Goal: Task Accomplishment & Management: Manage account settings

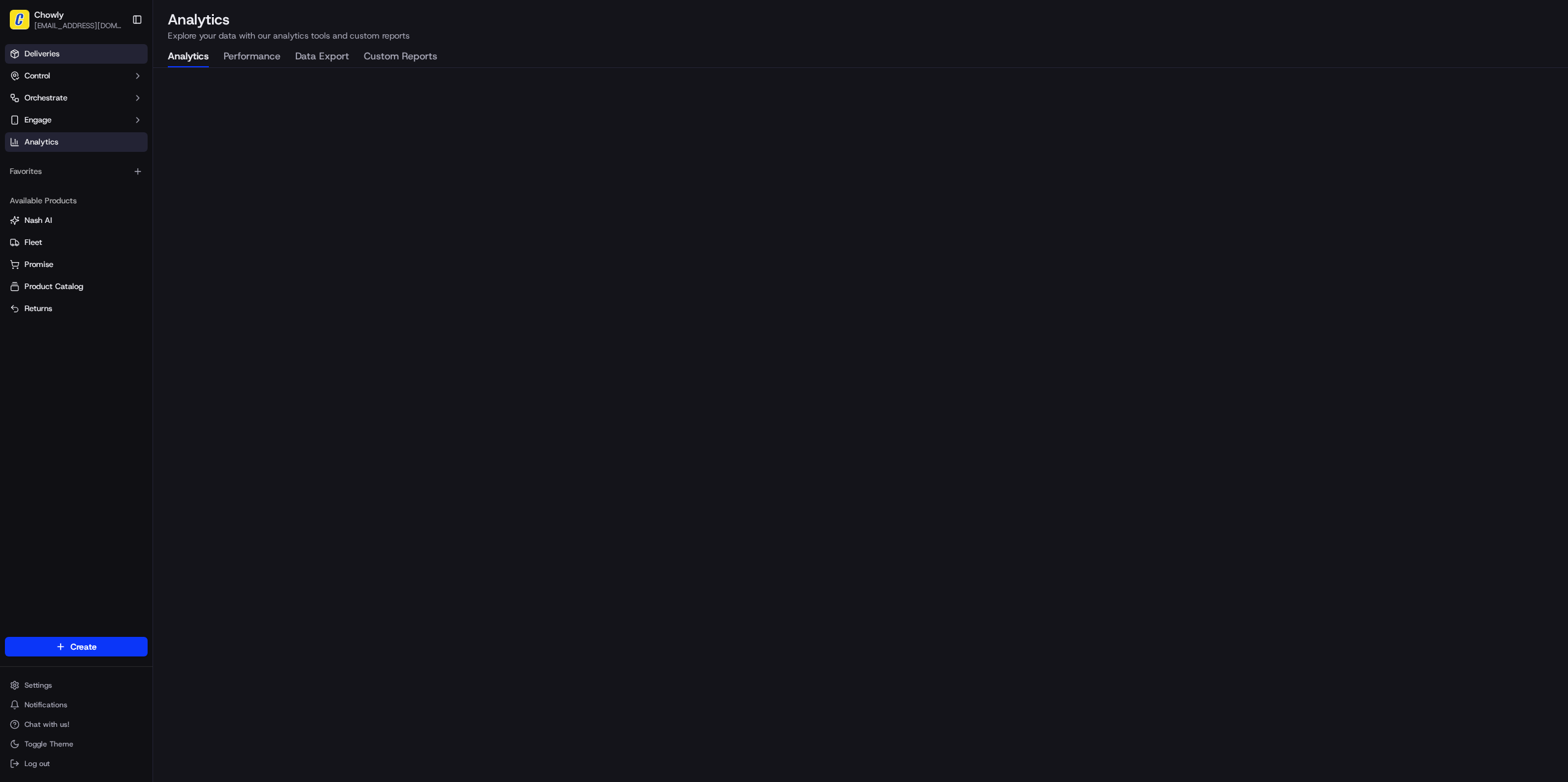
click at [79, 55] on link "Deliveries" at bounding box center [76, 54] width 143 height 20
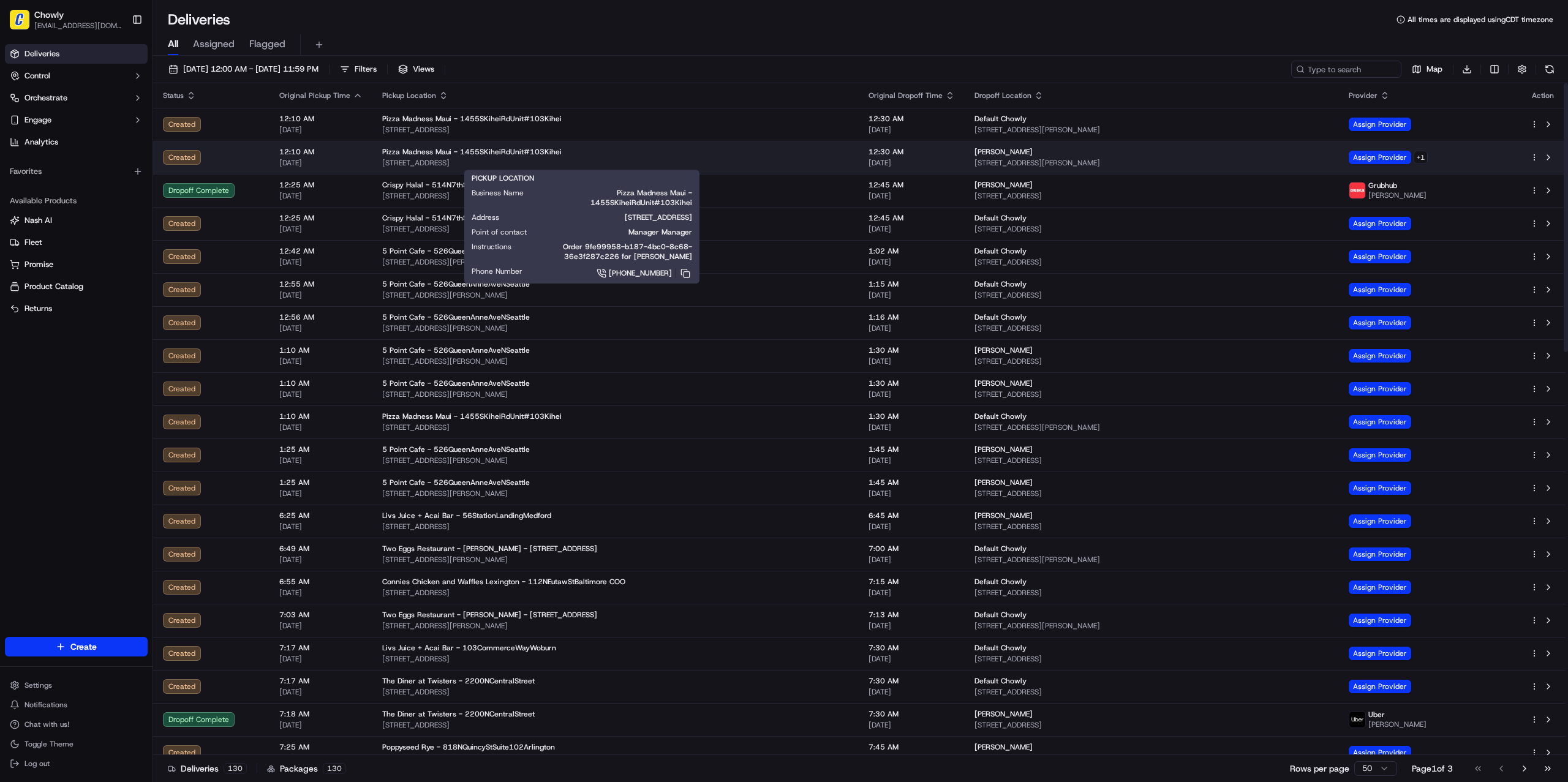
click at [689, 158] on span "[STREET_ADDRESS]" at bounding box center [616, 163] width 467 height 10
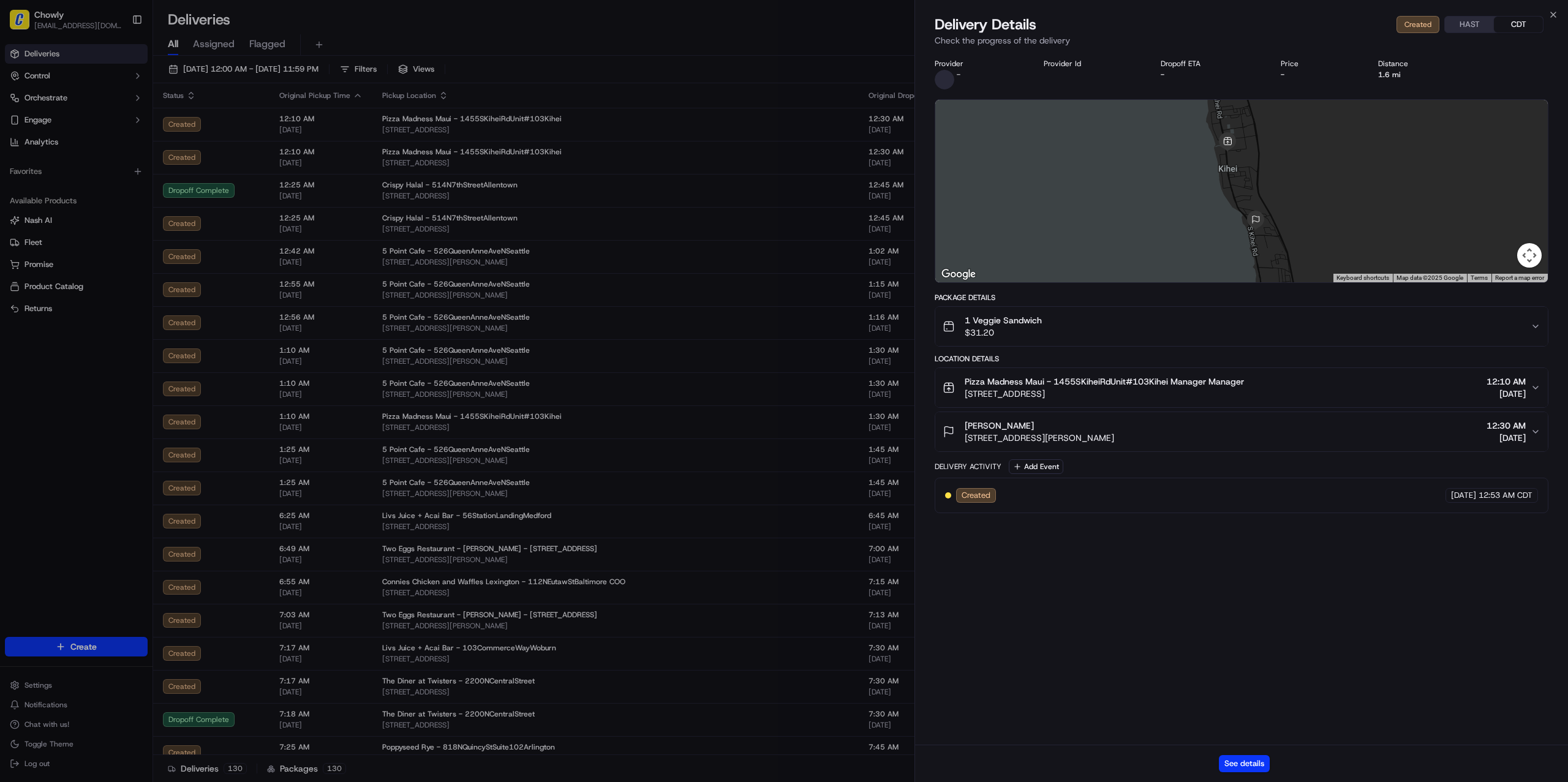
click at [1311, 424] on div "[PERSON_NAME] [STREET_ADDRESS][PERSON_NAME] 12:30 AM [DATE]" at bounding box center [1236, 431] width 588 height 25
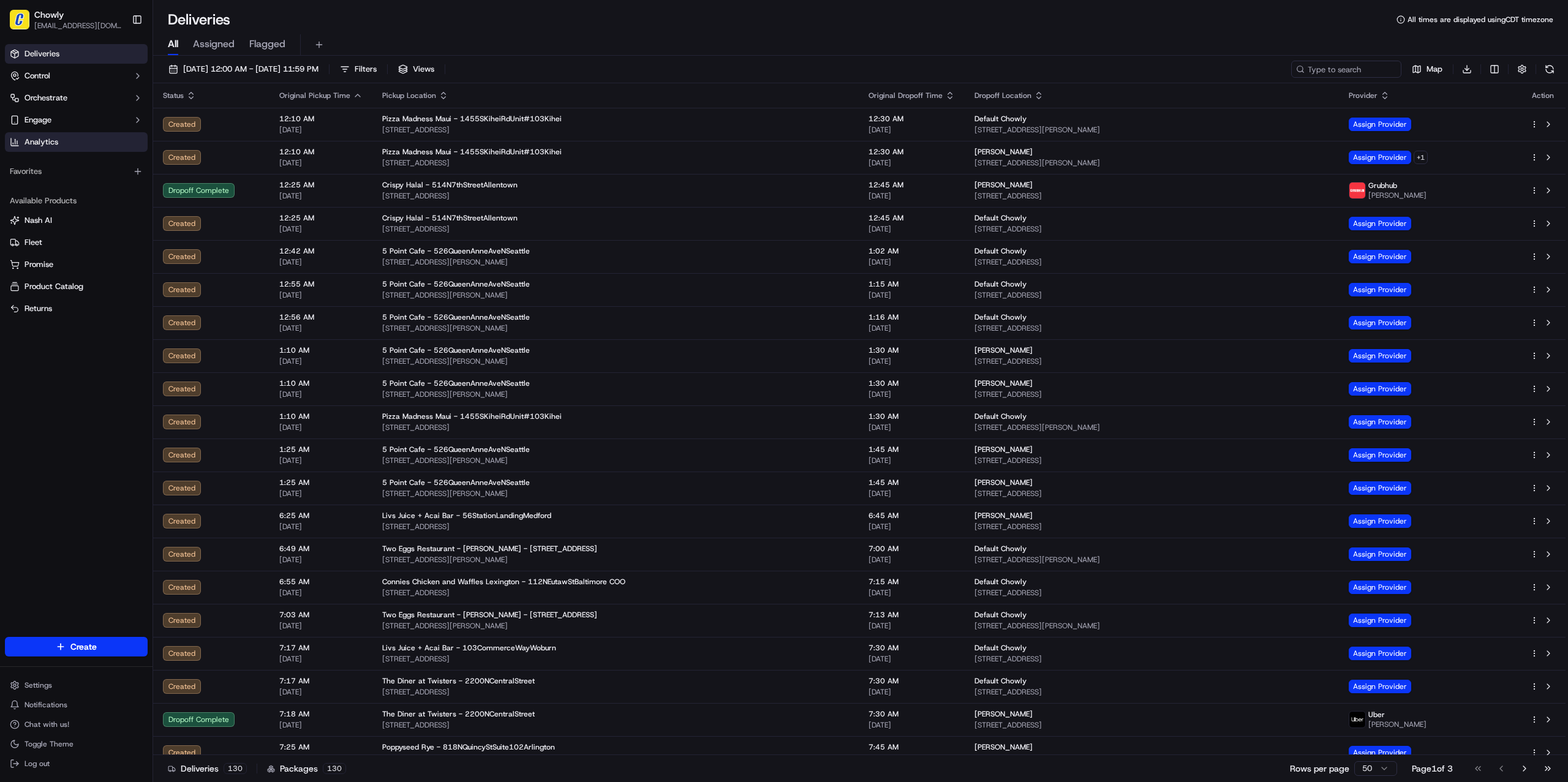
click at [48, 142] on span "Analytics" at bounding box center [41, 142] width 34 height 11
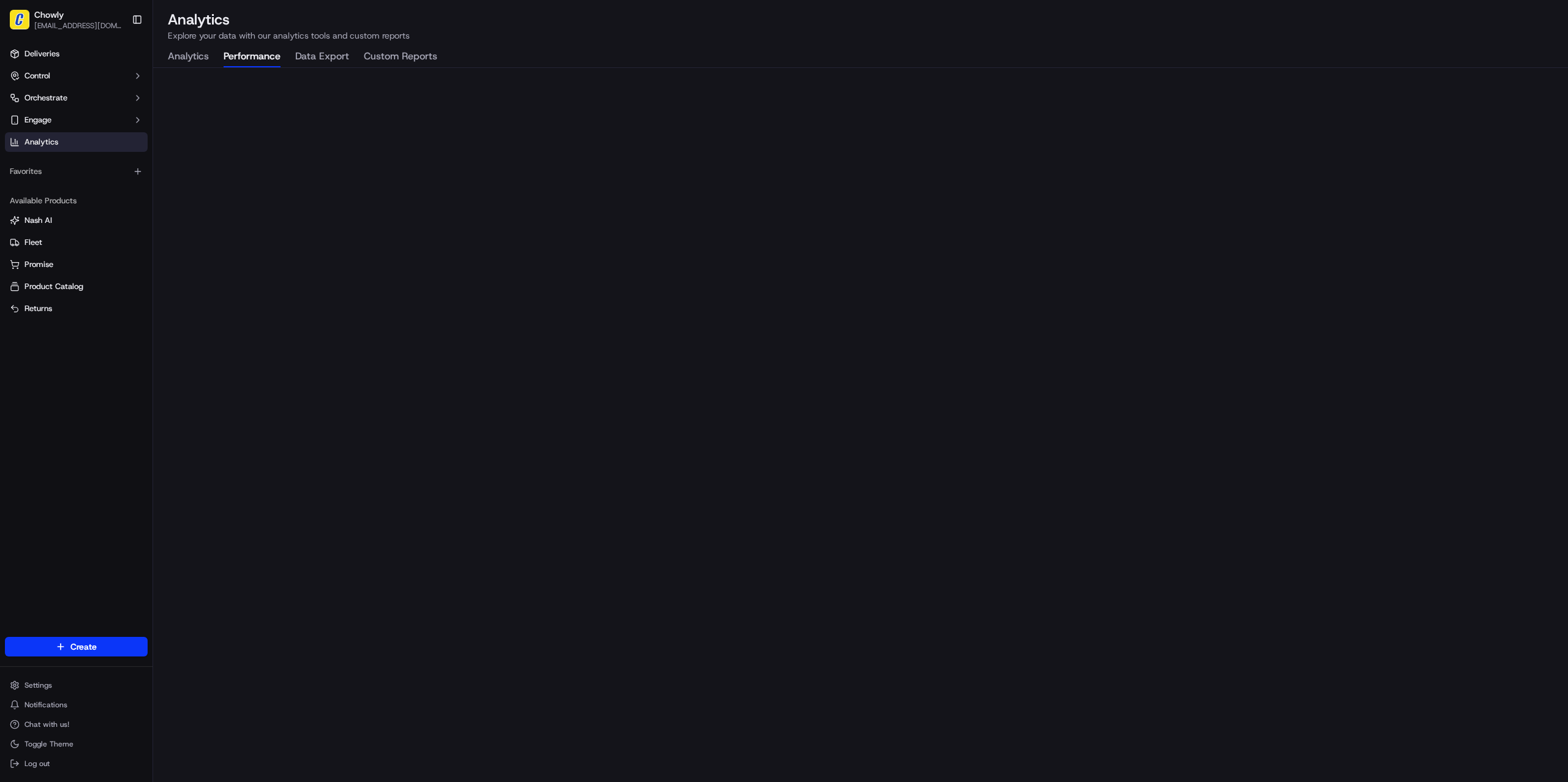
click at [254, 57] on button "Performance" at bounding box center [252, 57] width 57 height 21
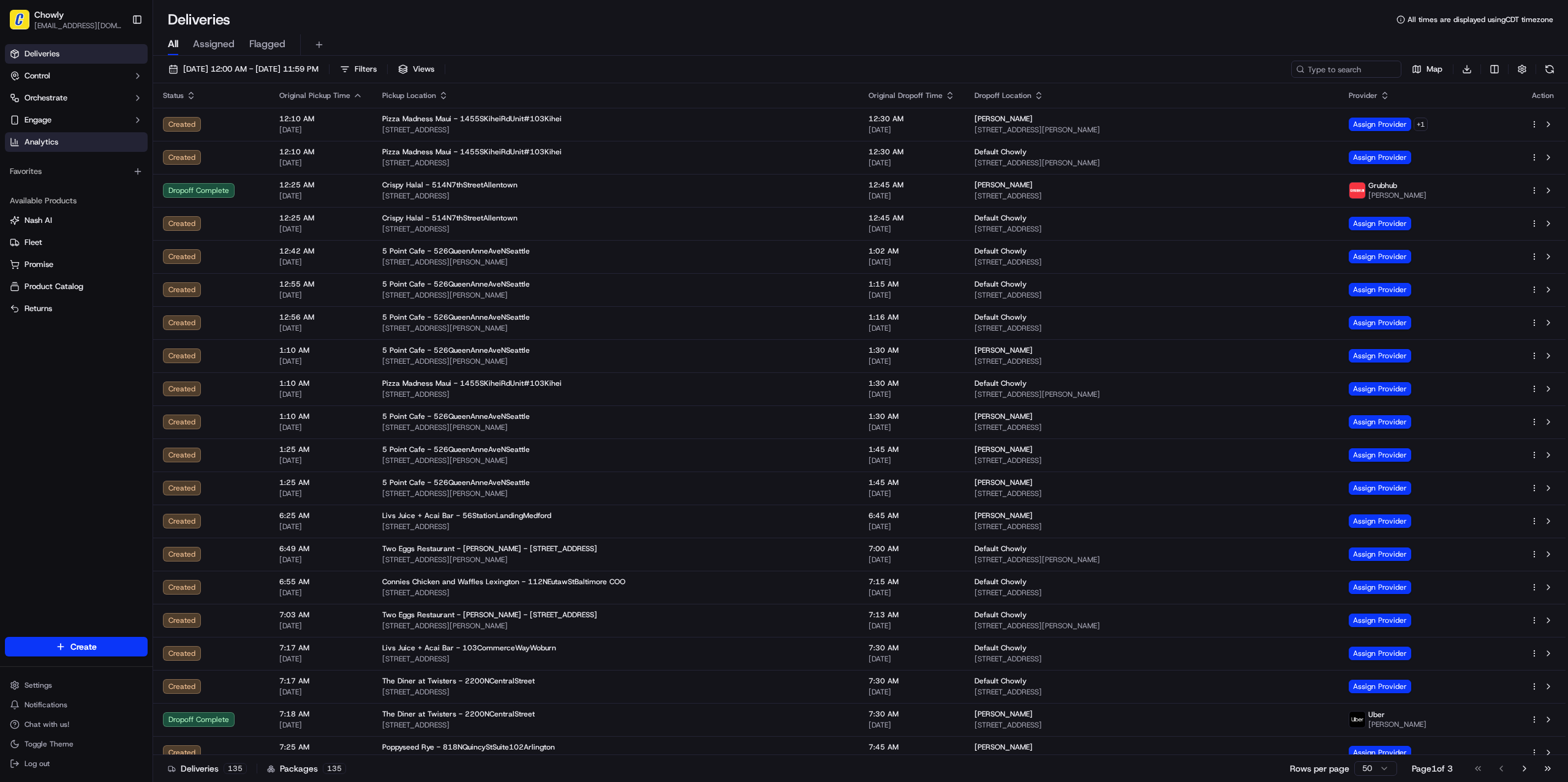
click at [62, 140] on link "Analytics" at bounding box center [76, 142] width 143 height 20
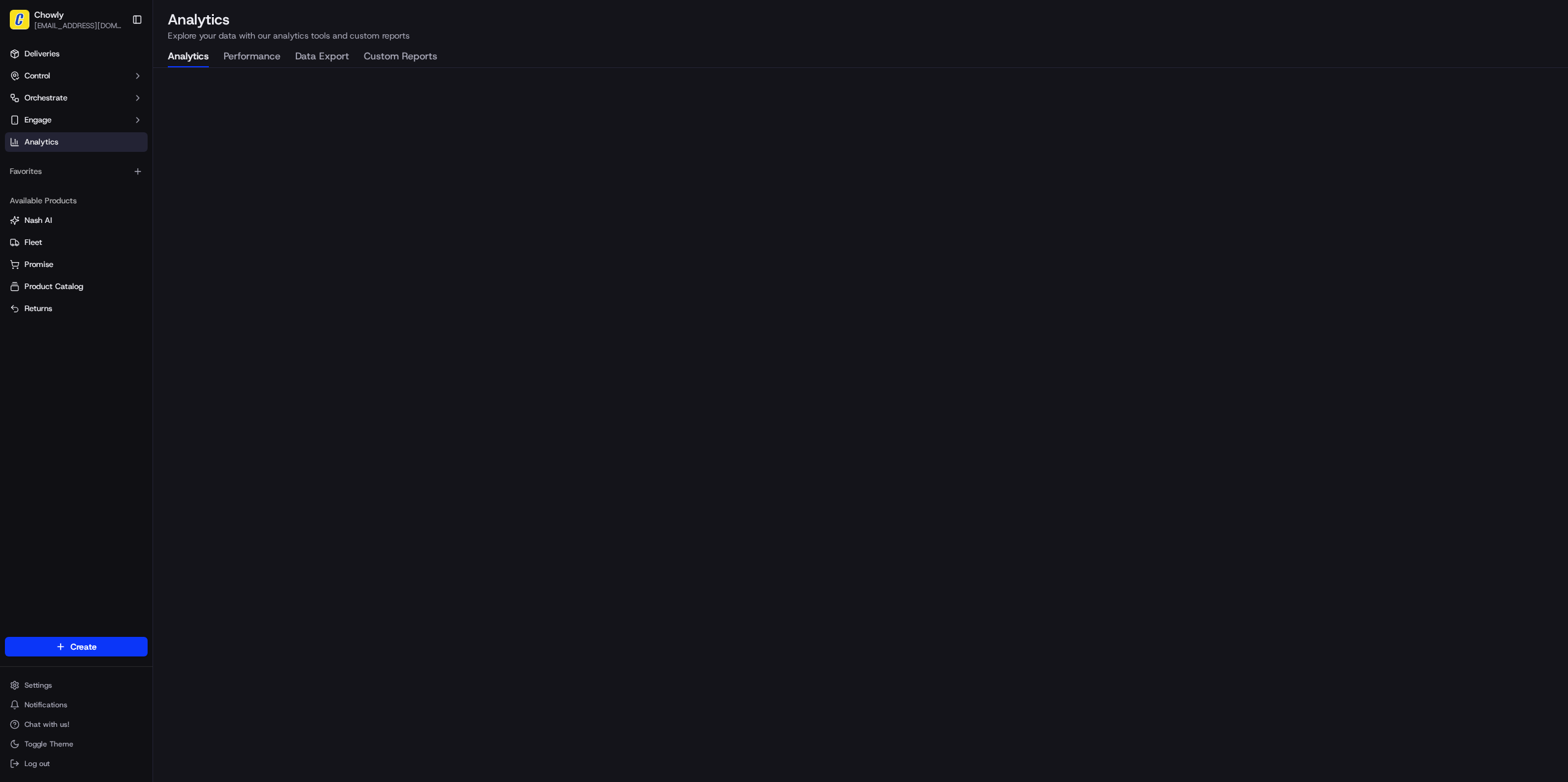
click at [266, 58] on button "Performance" at bounding box center [252, 57] width 57 height 21
click at [56, 281] on span "Product Catalog" at bounding box center [54, 287] width 59 height 11
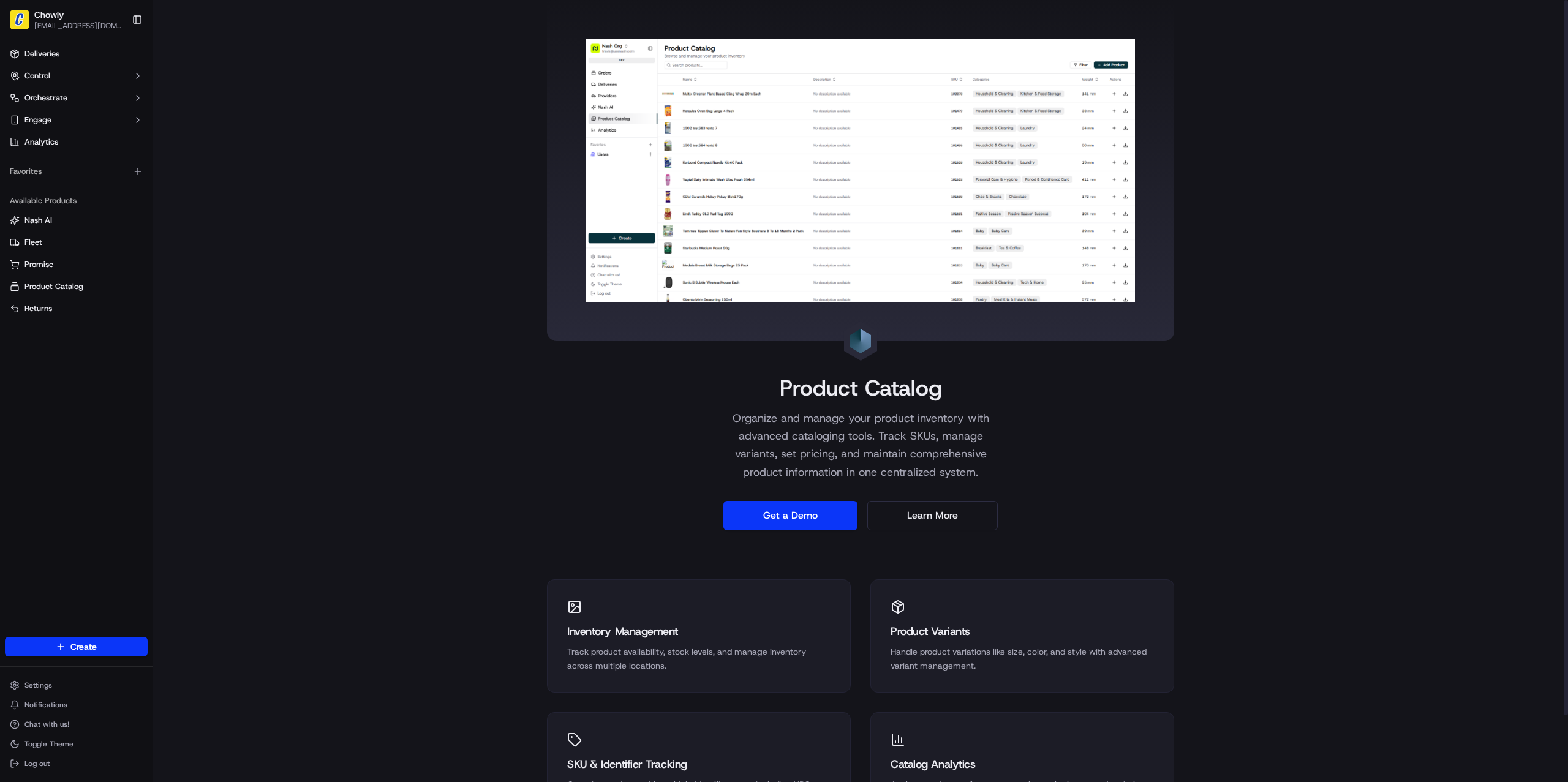
scroll to position [72, 0]
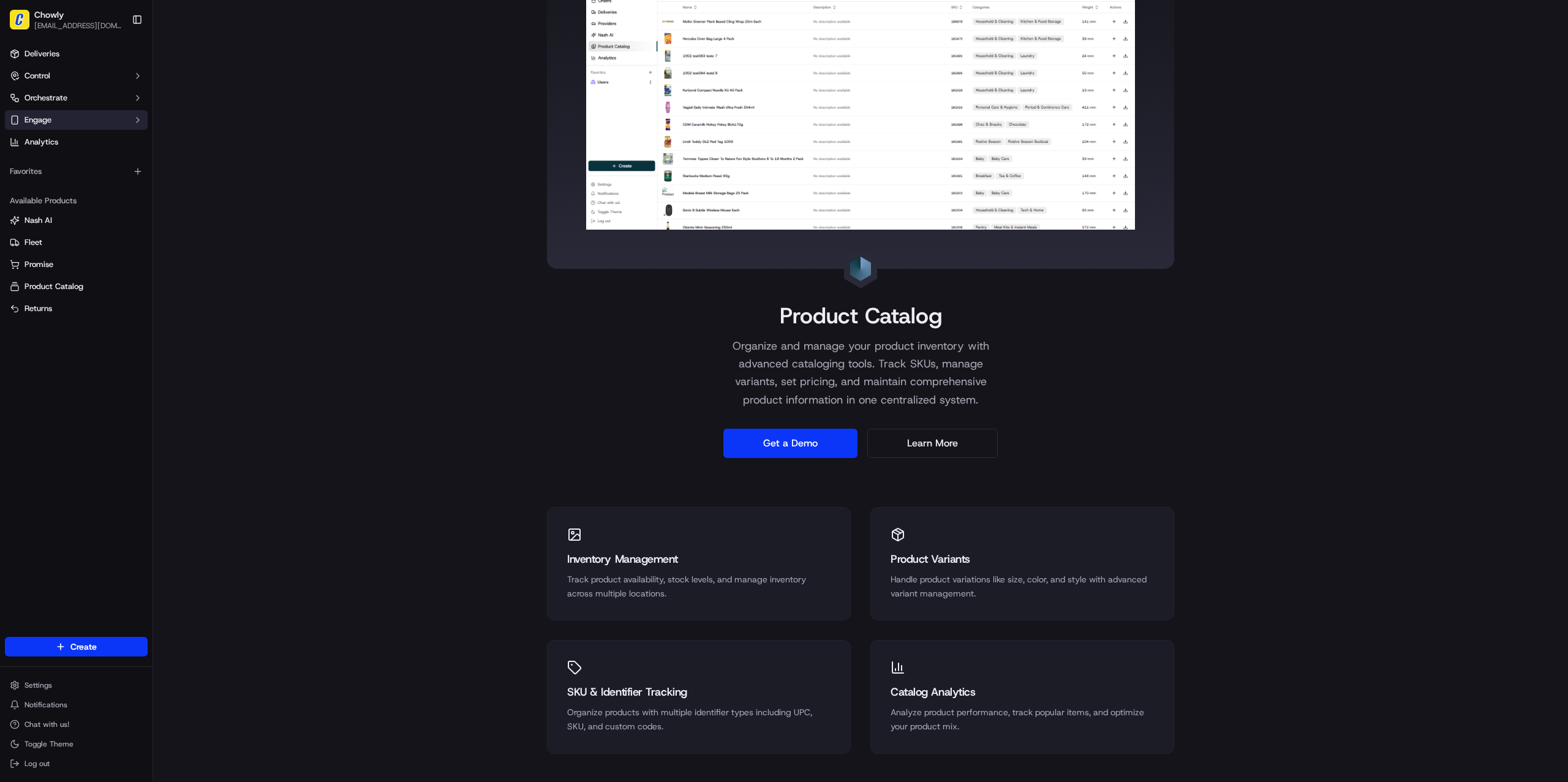
click at [89, 123] on button "Engage" at bounding box center [76, 120] width 143 height 20
click at [79, 182] on link "Analytics" at bounding box center [76, 182] width 143 height 20
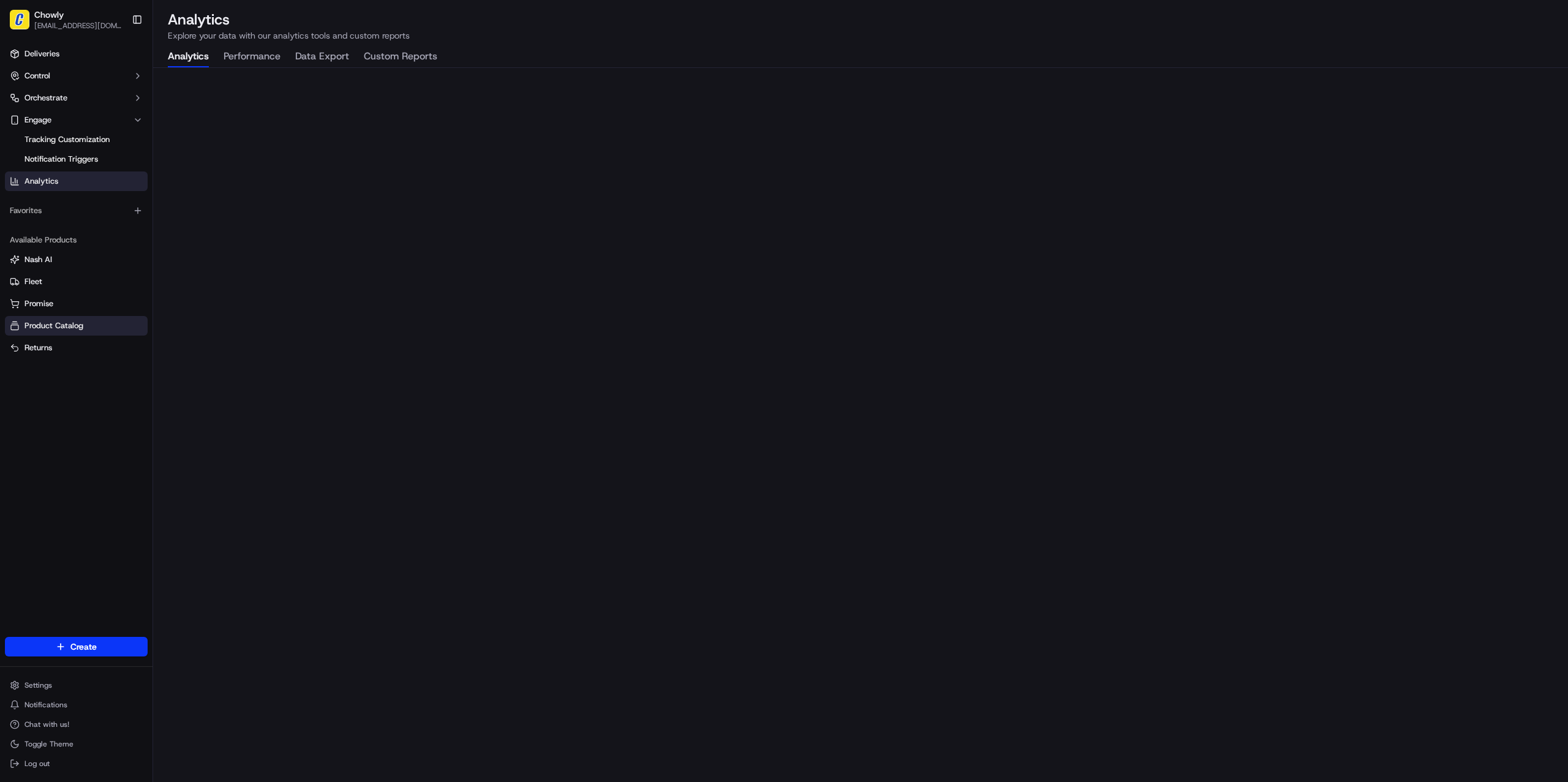
click at [52, 327] on span "Product Catalog" at bounding box center [54, 326] width 59 height 11
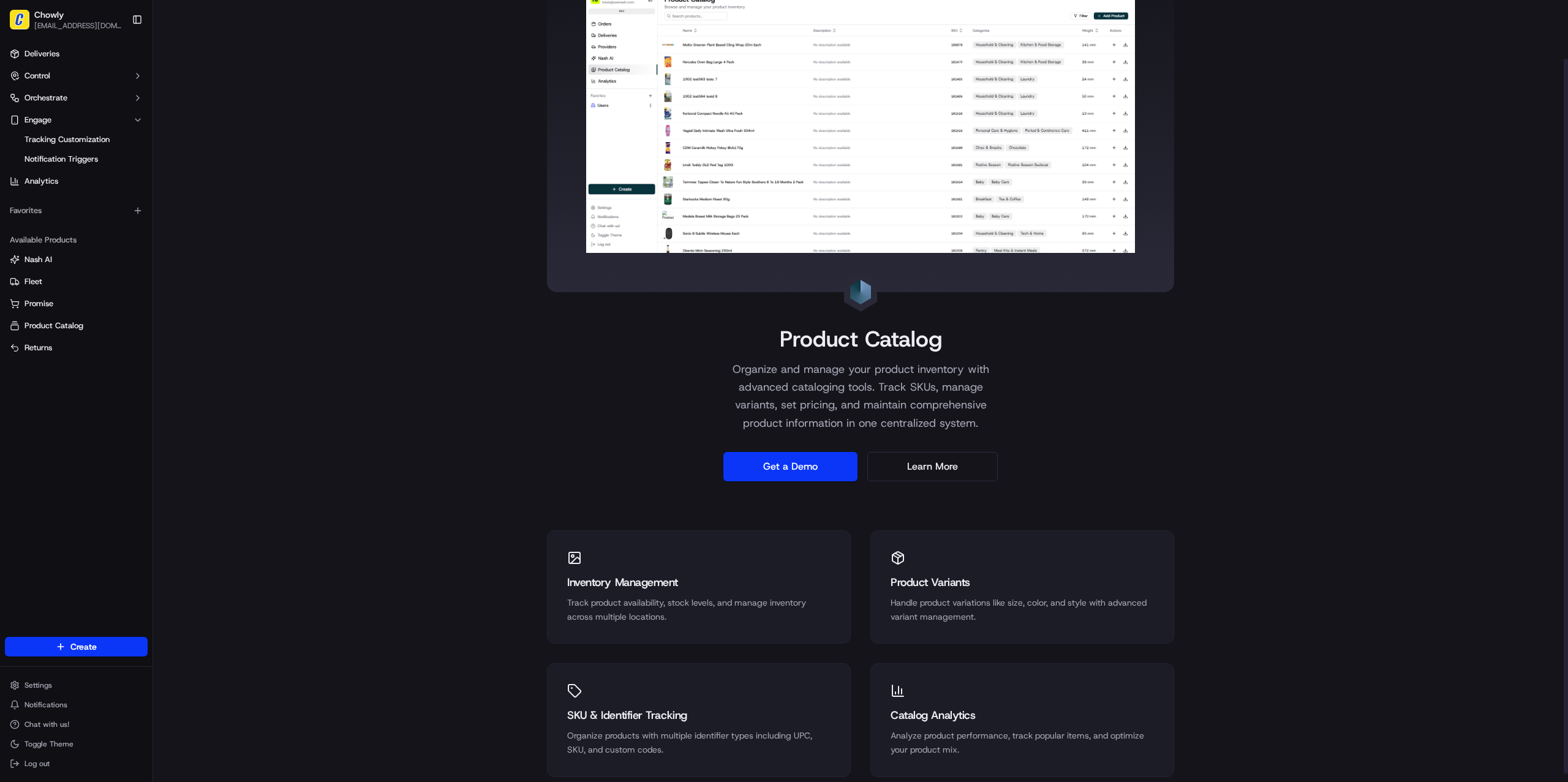
scroll to position [41, 0]
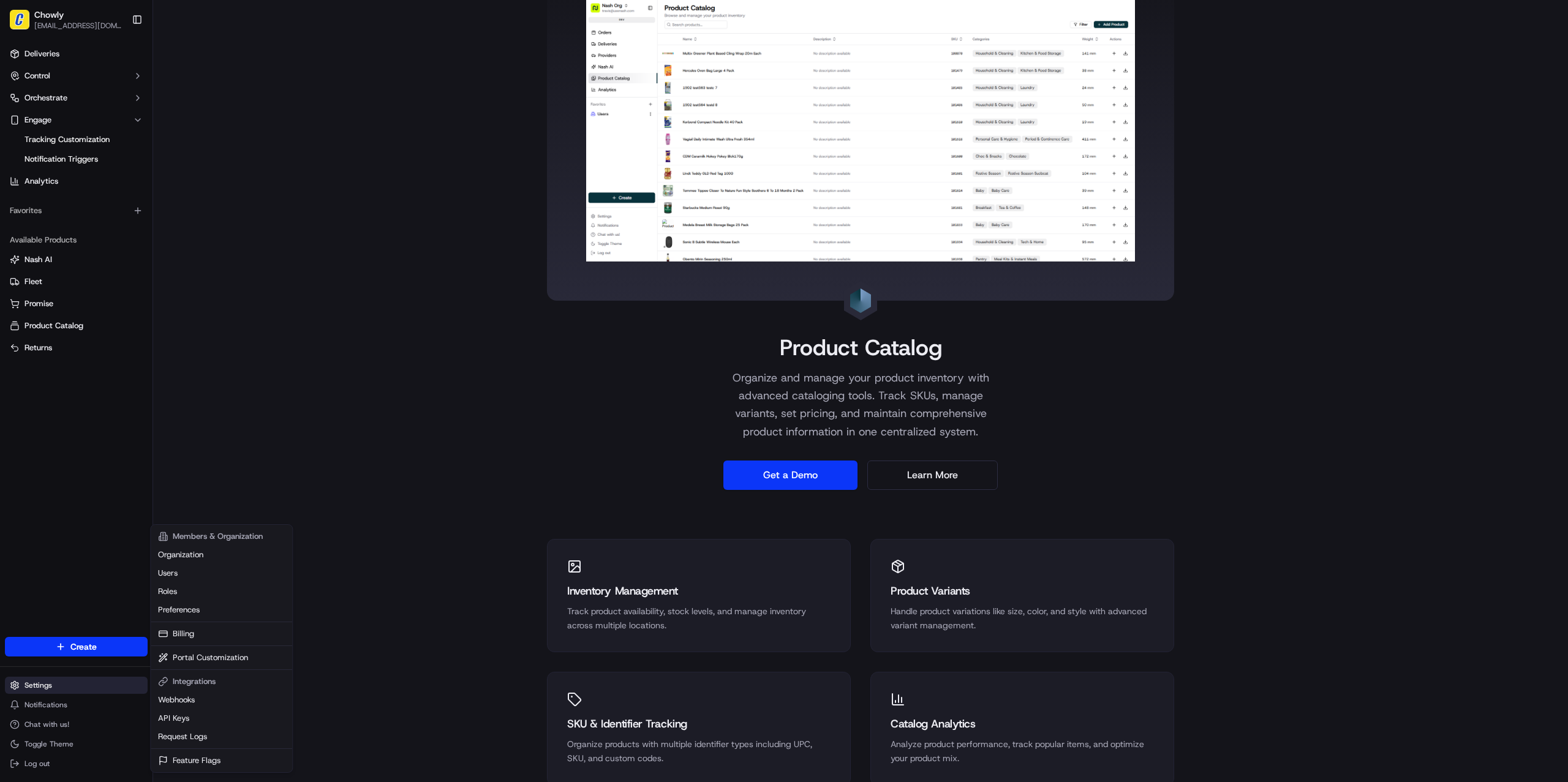
click at [74, 685] on html "Chowly [EMAIL_ADDRESS][DOMAIN_NAME] Toggle Sidebar Deliveries Control Orchestra…" at bounding box center [784, 391] width 1568 height 782
click at [325, 579] on html "Chowly [EMAIL_ADDRESS][DOMAIN_NAME] Toggle Sidebar Deliveries Control Orchestra…" at bounding box center [784, 391] width 1568 height 782
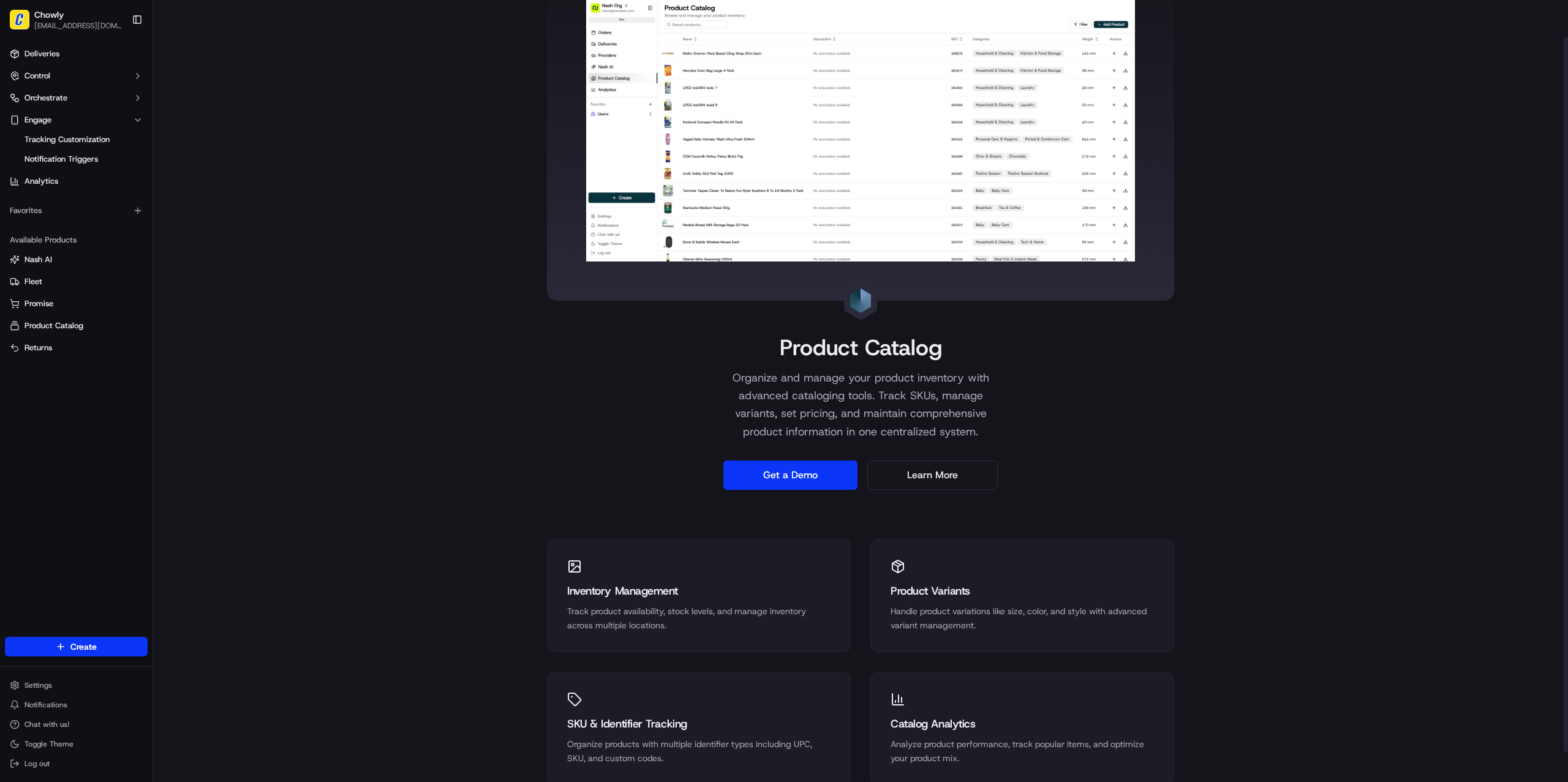
scroll to position [39, 0]
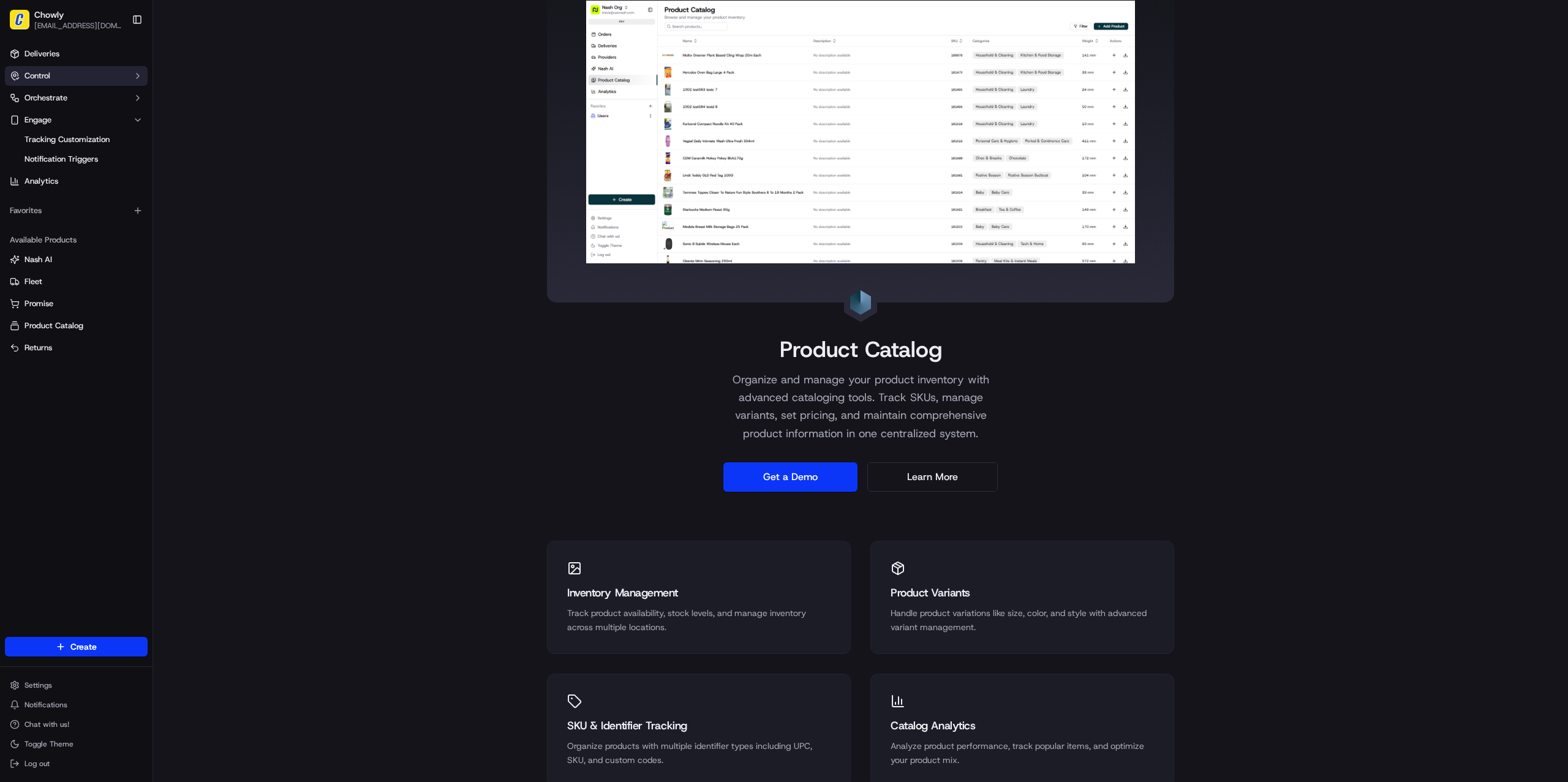
click at [70, 73] on button "Control" at bounding box center [76, 76] width 143 height 20
click at [70, 74] on button "Control" at bounding box center [76, 76] width 143 height 20
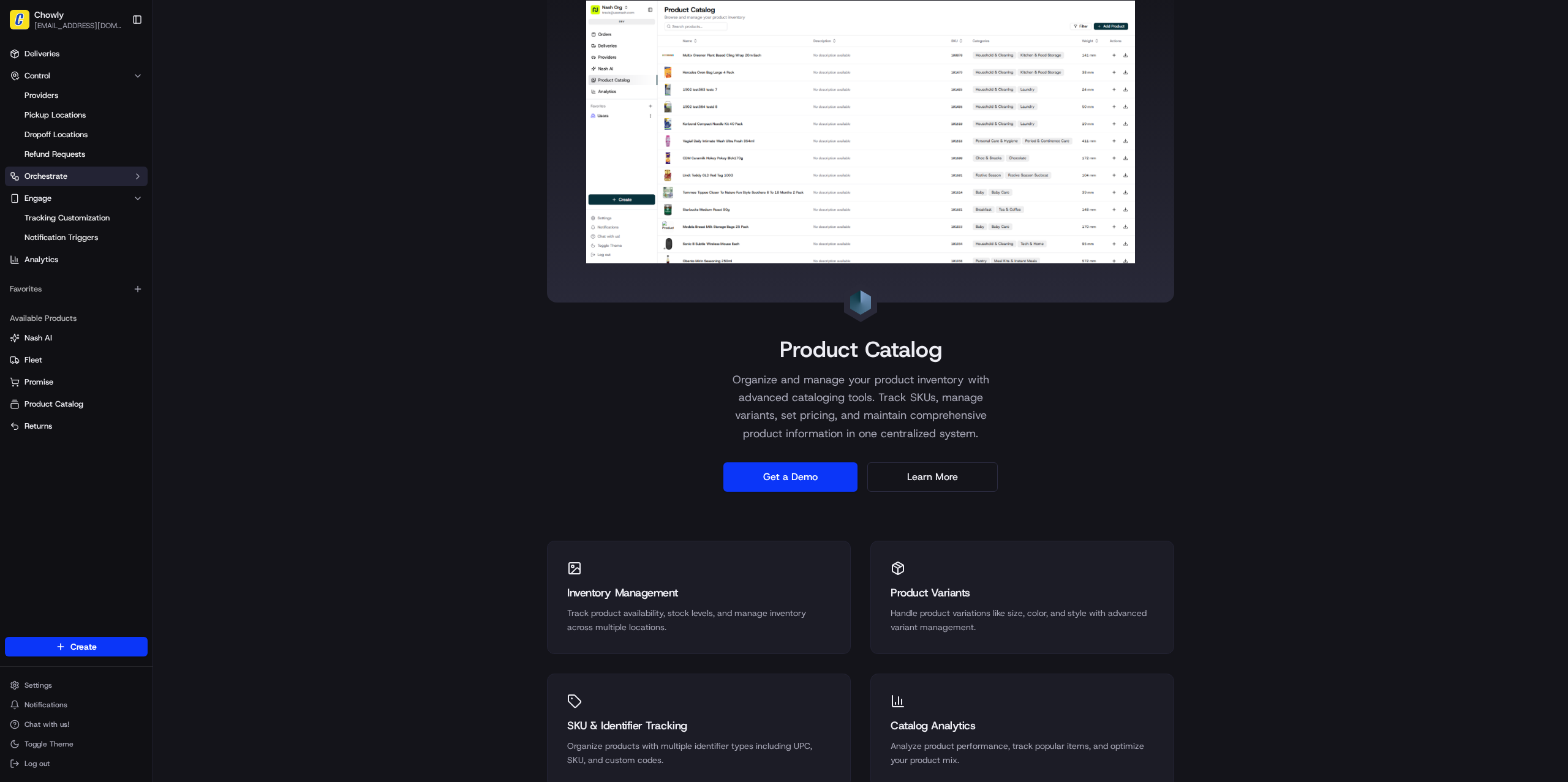
click at [100, 174] on button "Orchestrate" at bounding box center [76, 177] width 143 height 20
click at [81, 182] on button "Orchestrate" at bounding box center [76, 177] width 143 height 20
click at [88, 261] on link "Analytics" at bounding box center [76, 259] width 143 height 20
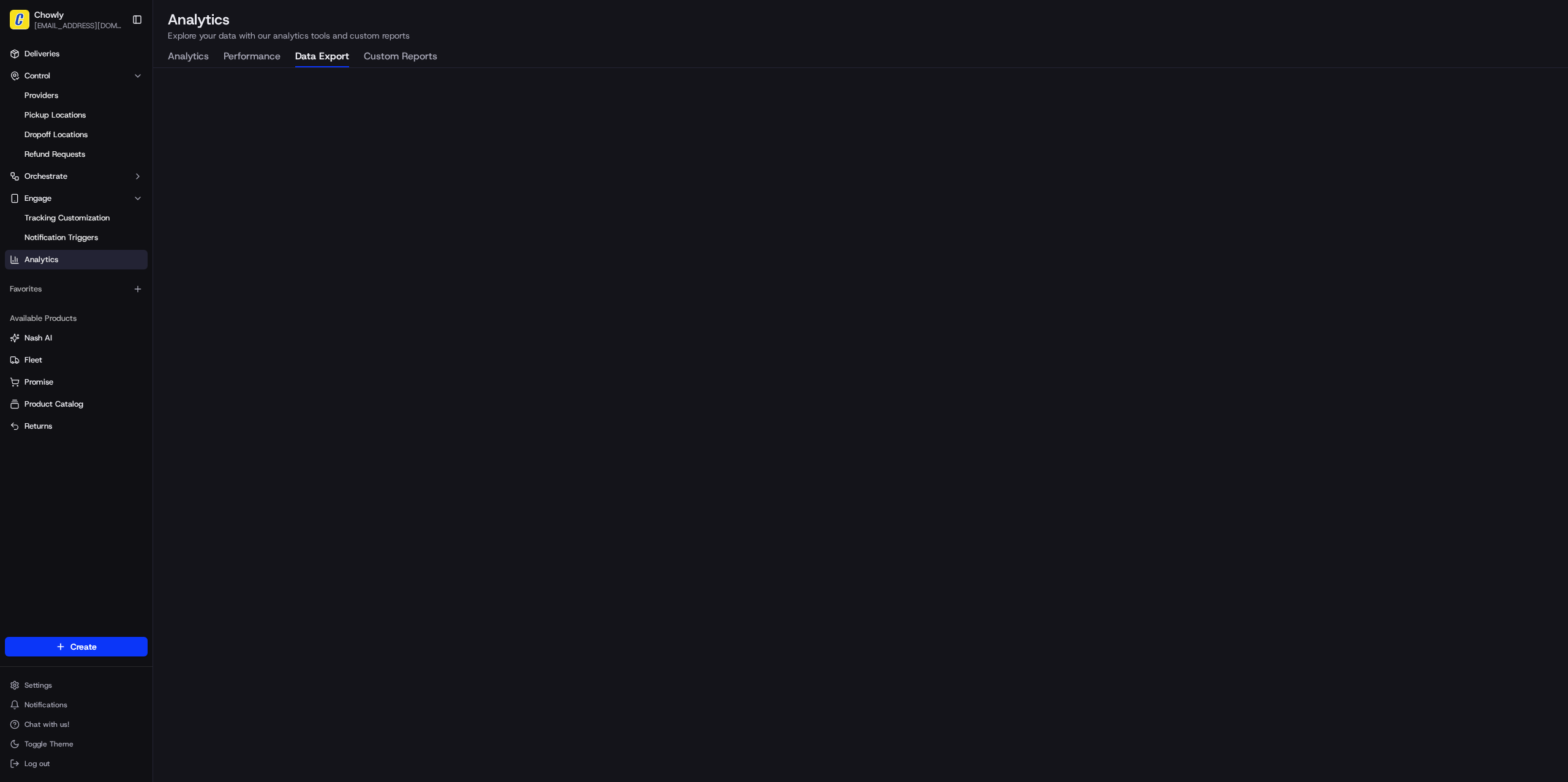
click at [300, 55] on button "Data Export" at bounding box center [322, 57] width 54 height 21
click at [62, 358] on link "Fleet" at bounding box center [76, 360] width 133 height 11
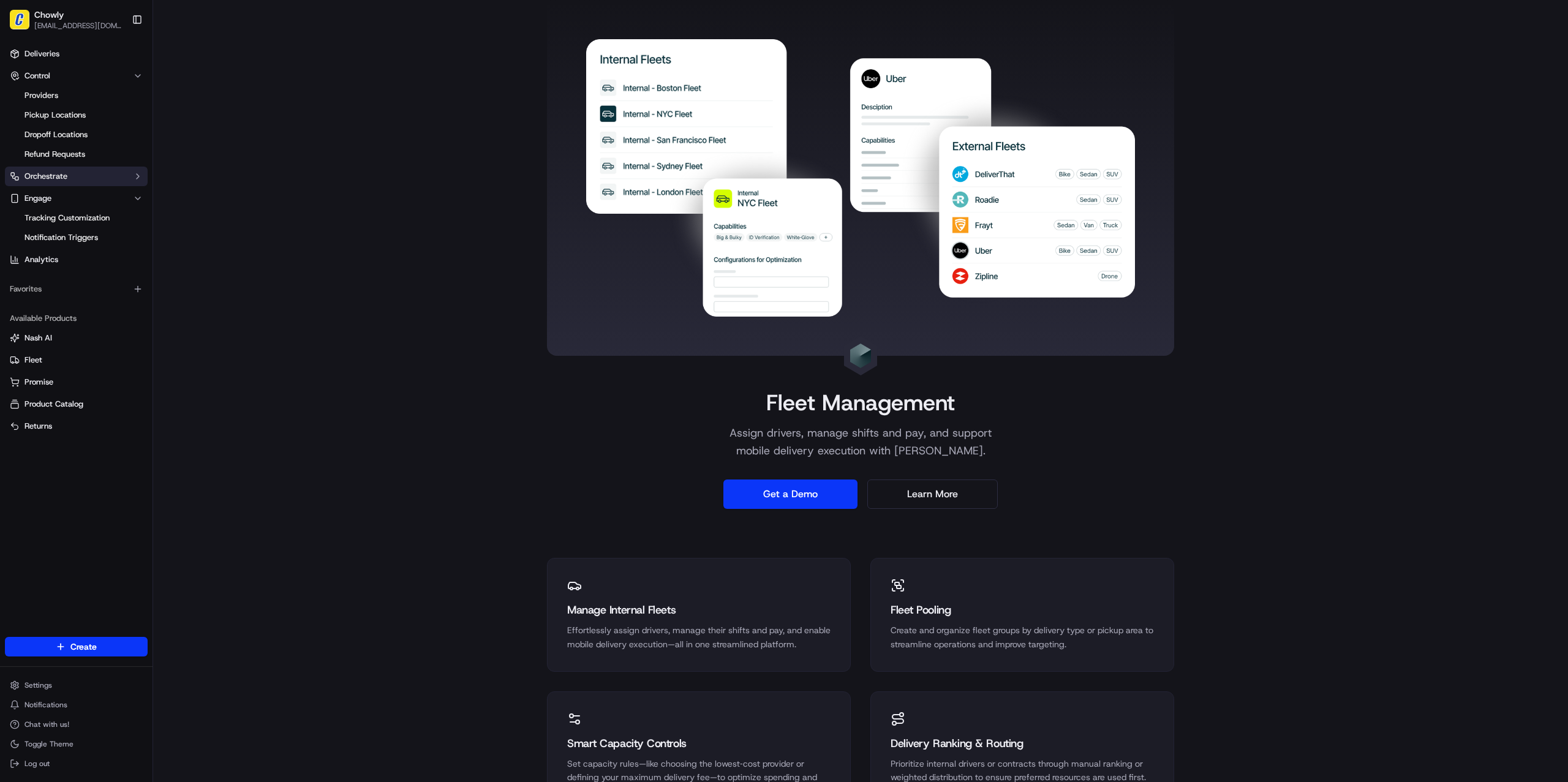
click at [95, 177] on button "Orchestrate" at bounding box center [76, 177] width 143 height 20
click at [87, 212] on span "Dispatch Strategies" at bounding box center [60, 216] width 72 height 11
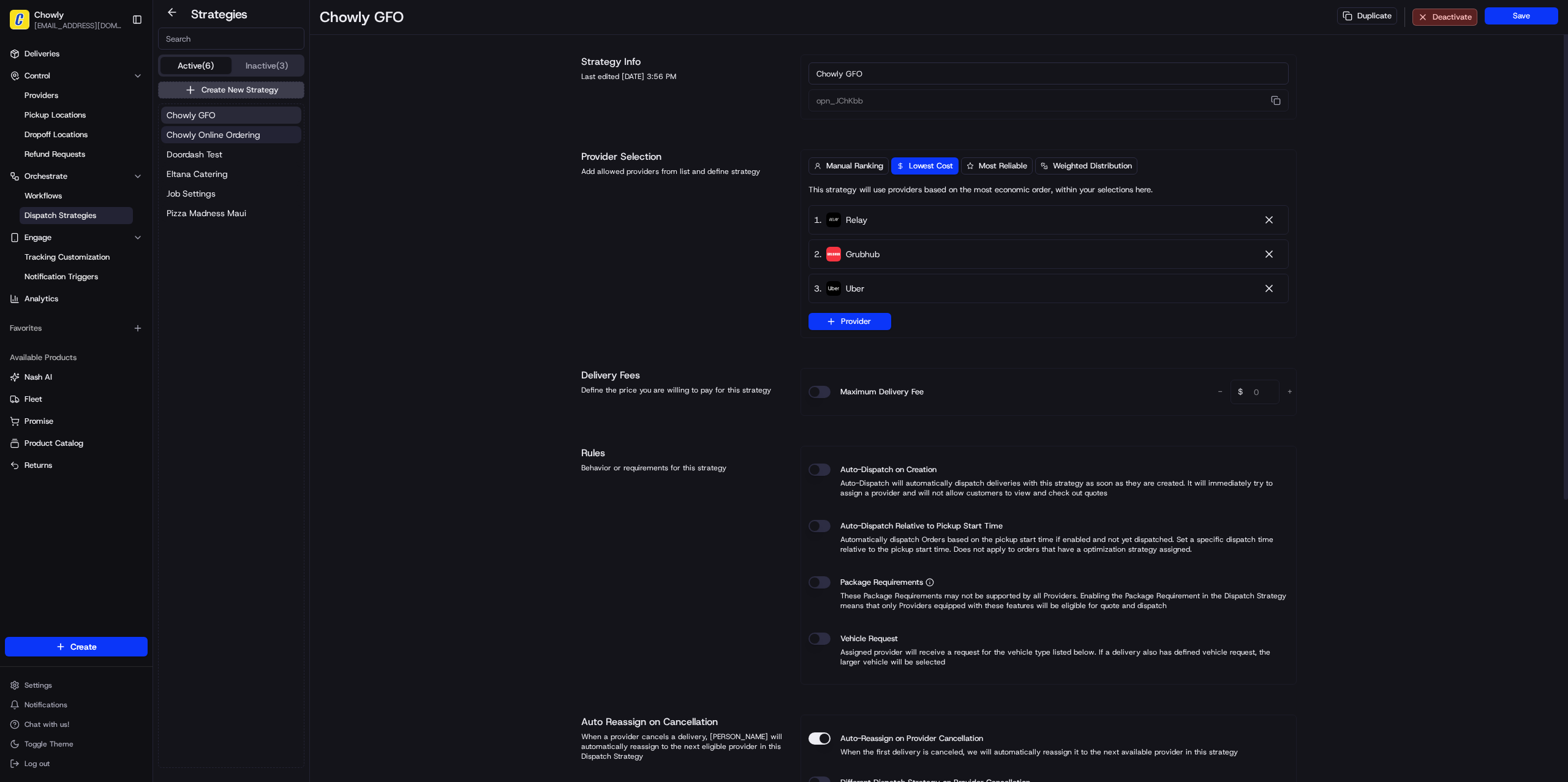
click at [209, 137] on span "Chowly Online Ordering" at bounding box center [214, 134] width 94 height 12
click at [188, 190] on span "Job Settings" at bounding box center [191, 193] width 49 height 12
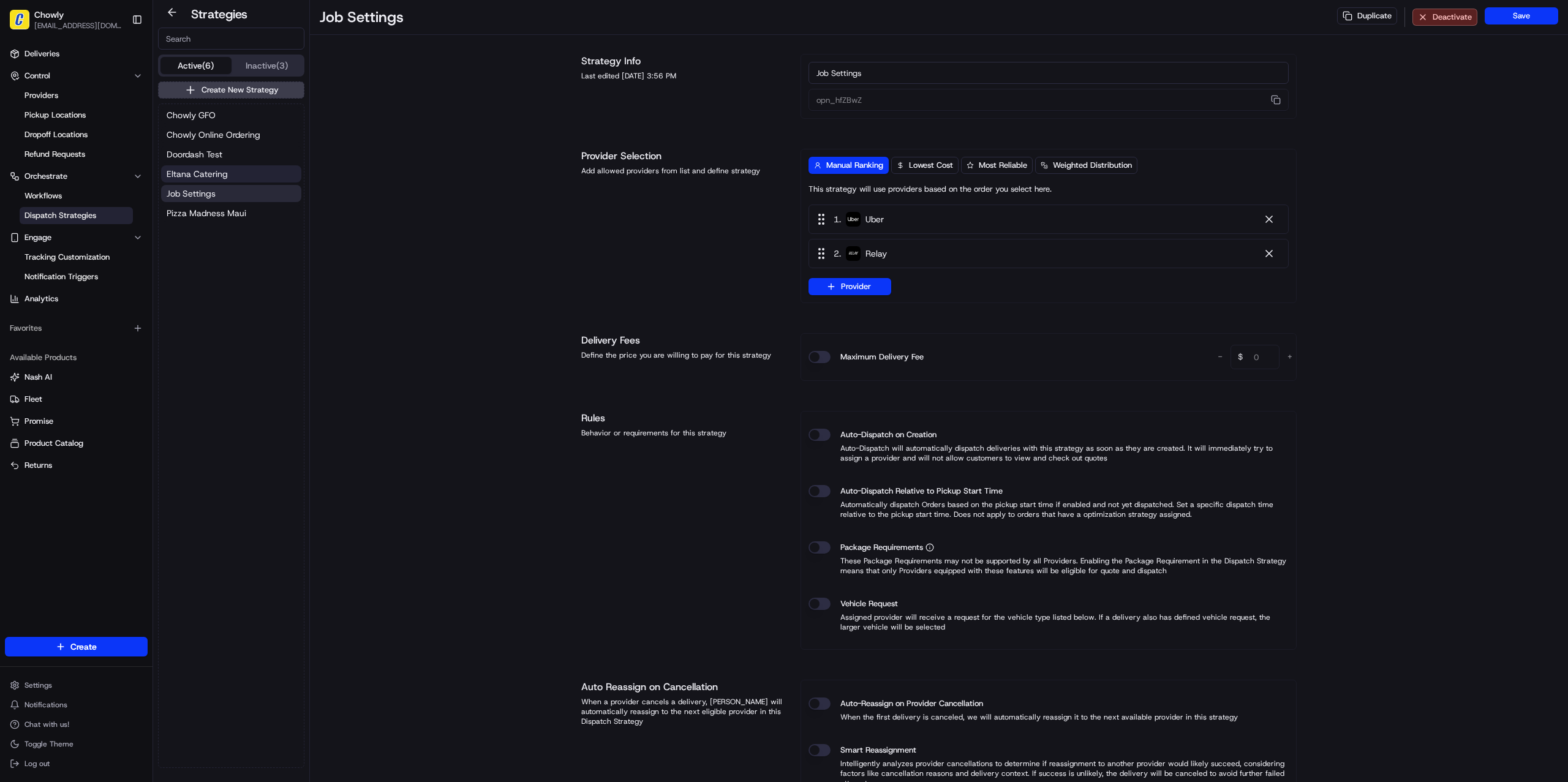
click at [207, 172] on span "Eltana Catering" at bounding box center [197, 173] width 61 height 12
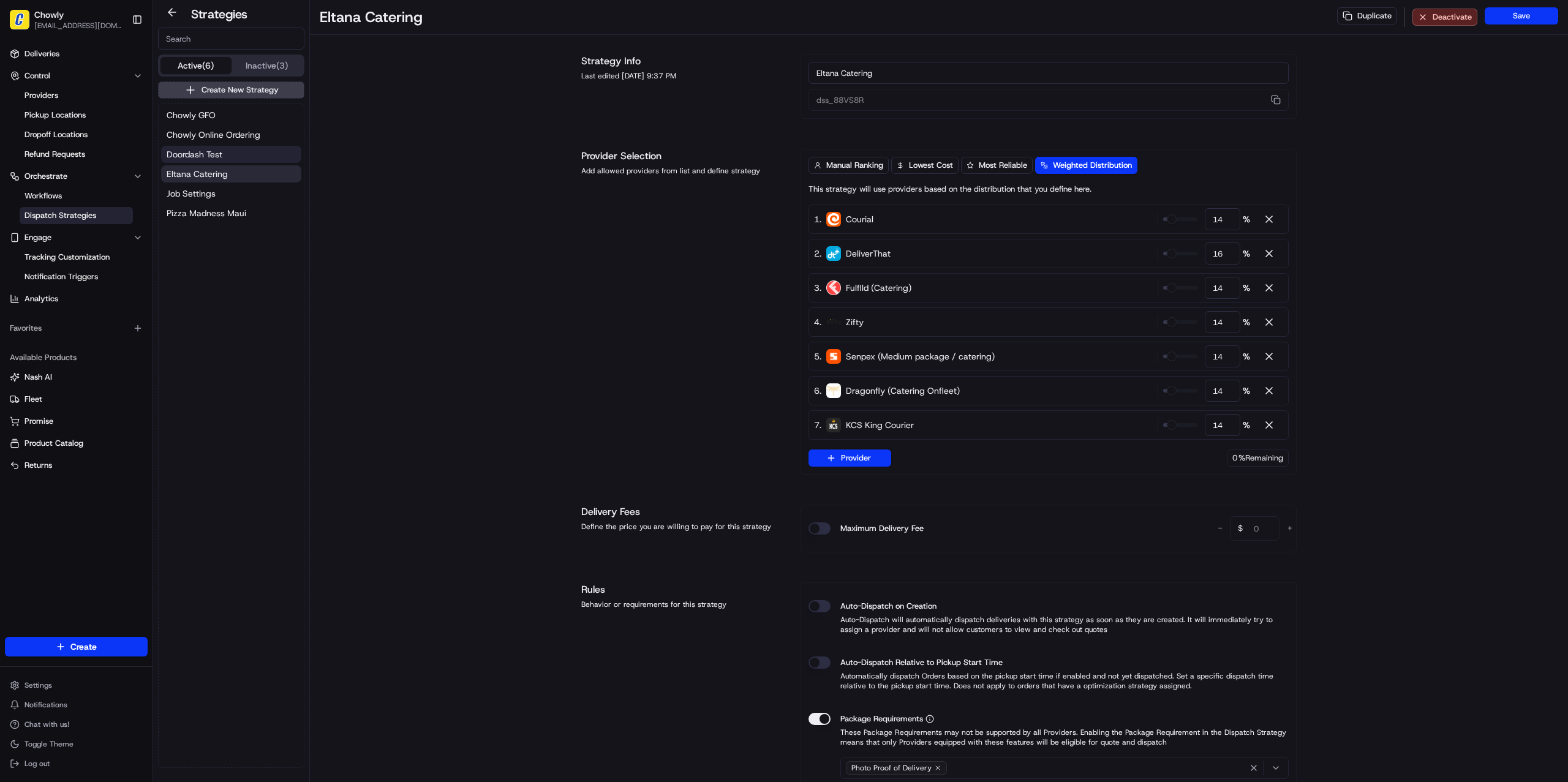
click at [206, 156] on span "Doordash Test" at bounding box center [194, 154] width 55 height 12
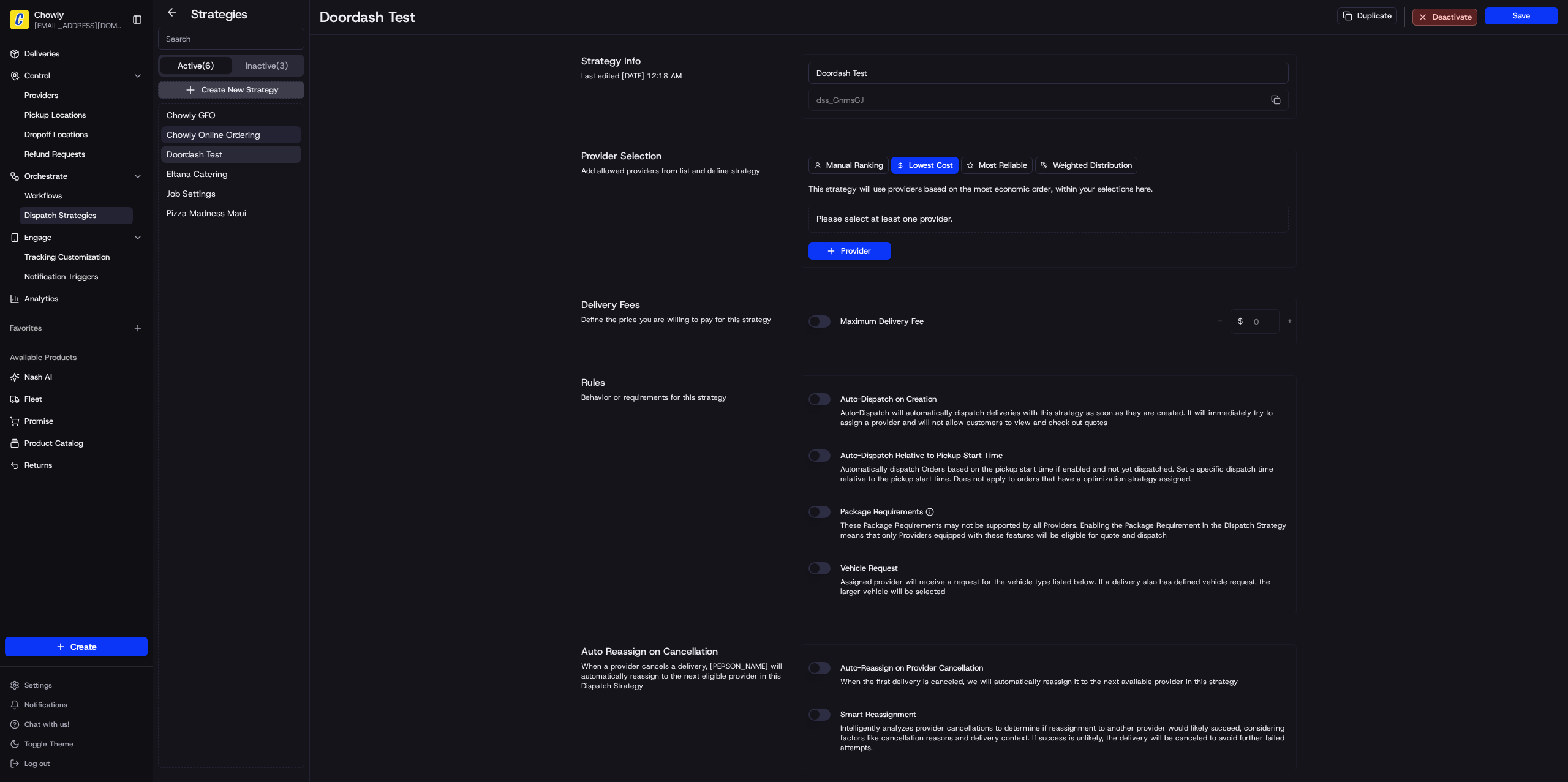
click at [213, 138] on span "Chowly Online Ordering" at bounding box center [214, 134] width 94 height 12
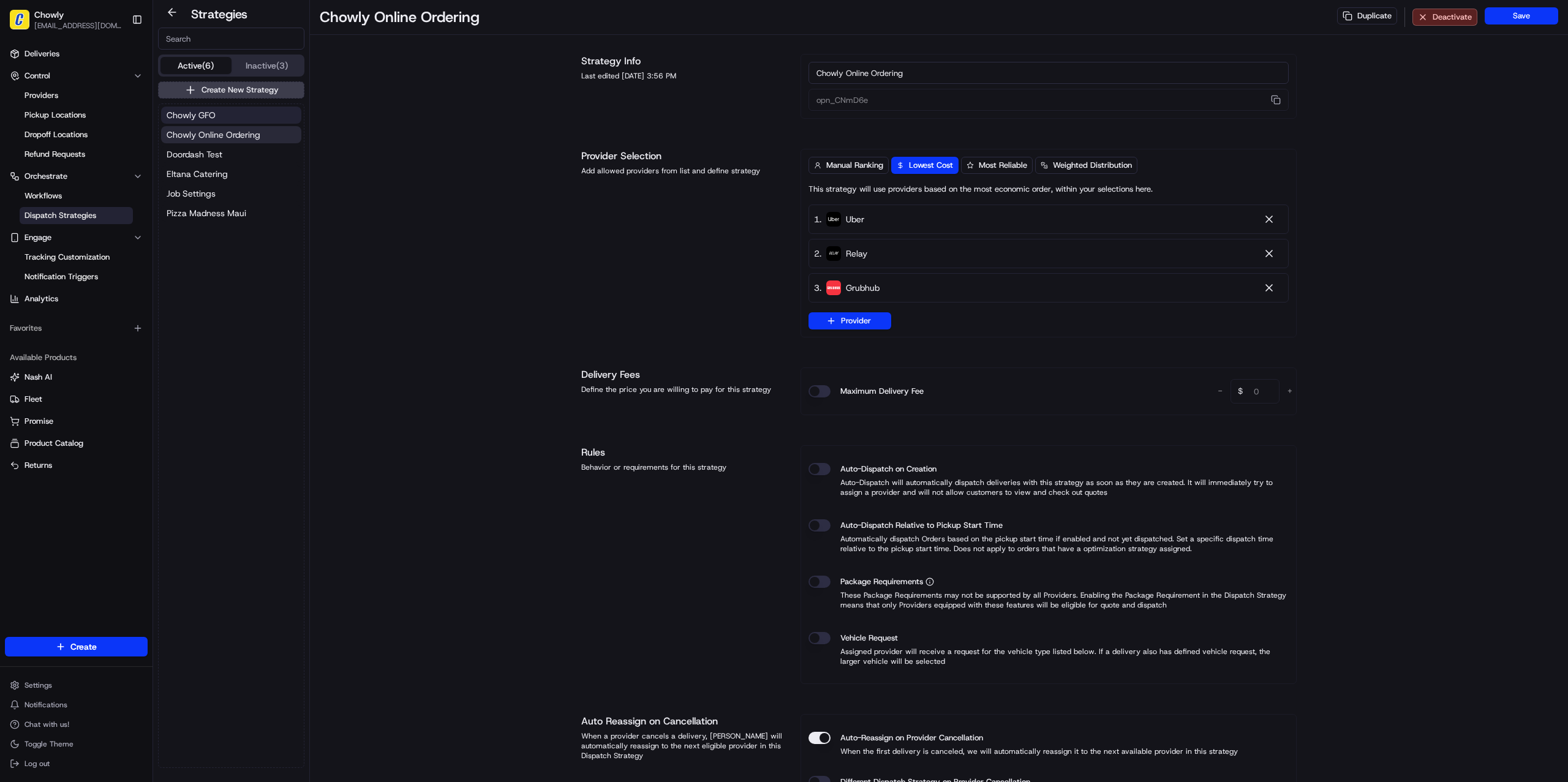
click at [196, 117] on span "Chowly GFO" at bounding box center [191, 114] width 49 height 12
click at [215, 140] on span "Chowly Online Ordering" at bounding box center [214, 134] width 94 height 12
click at [243, 65] on button "Inactive (3)" at bounding box center [266, 65] width 71 height 17
click at [234, 128] on span "Chowly Google FO" at bounding box center [203, 134] width 74 height 12
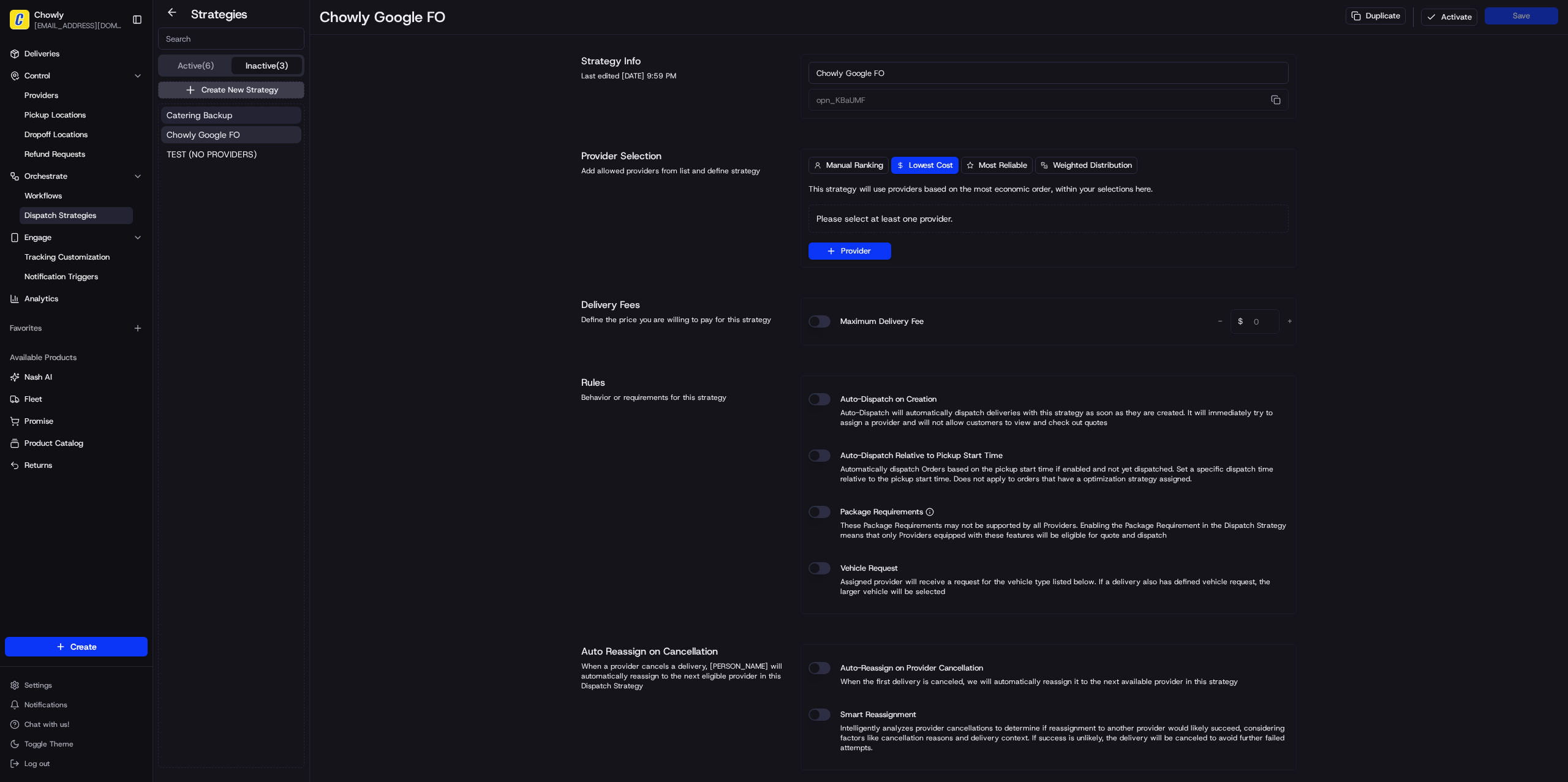
click at [215, 119] on span "Catering Backup" at bounding box center [199, 114] width 65 height 12
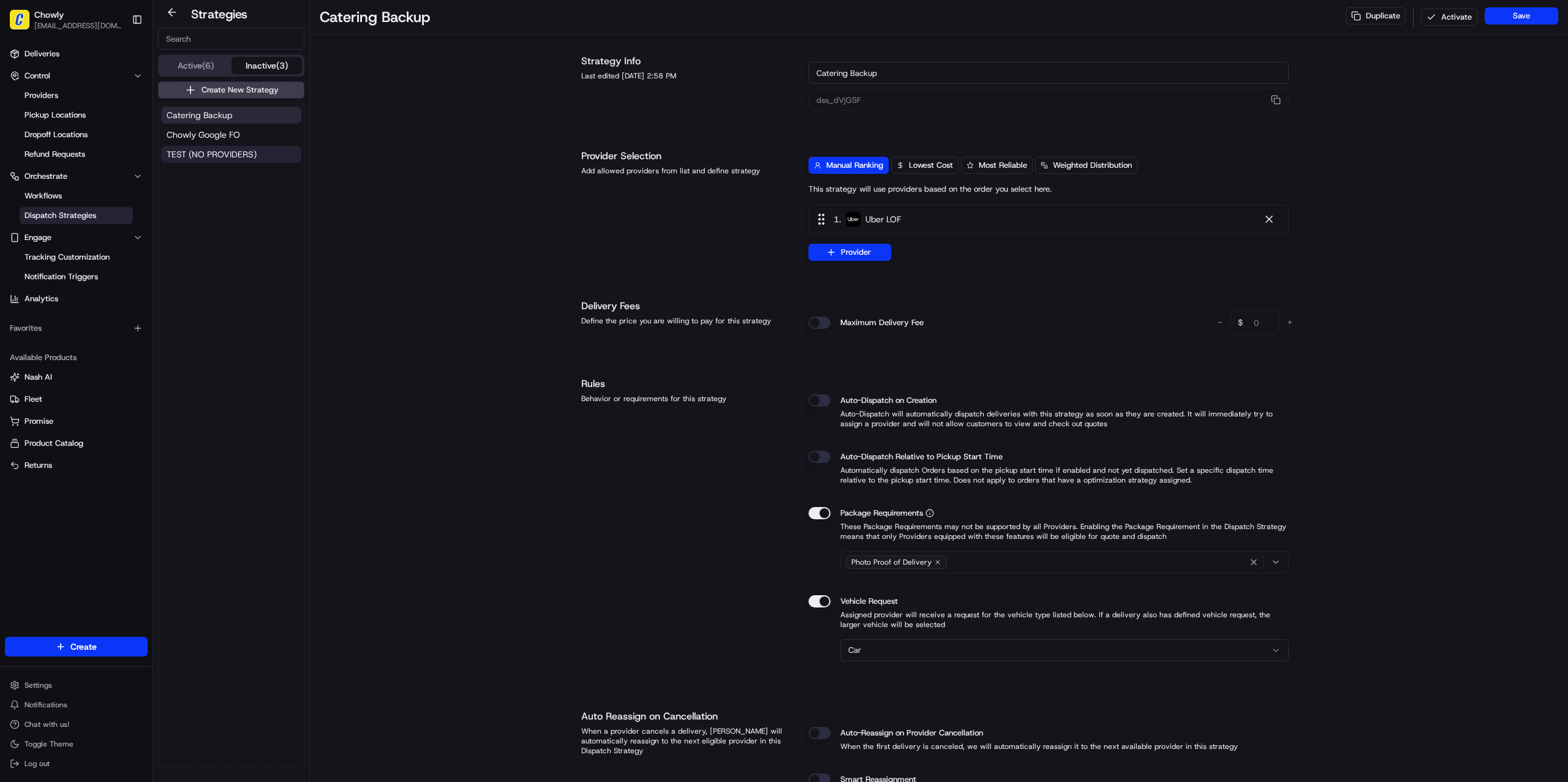
click at [217, 150] on span "TEST (NO PROVIDERS)" at bounding box center [212, 154] width 90 height 12
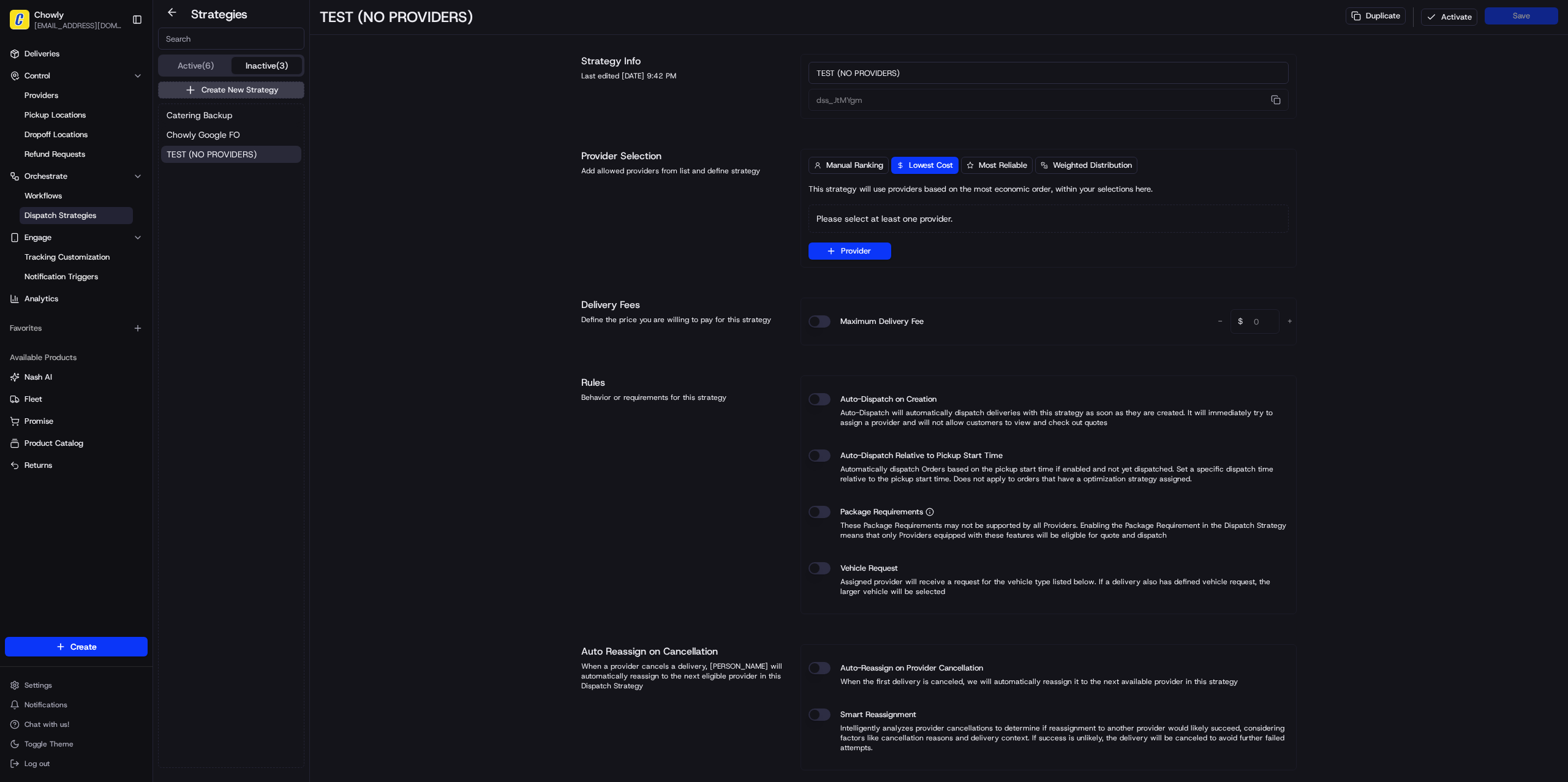
click at [176, 59] on button "Active (6)" at bounding box center [196, 65] width 71 height 17
click at [235, 211] on span "Pizza Madness Maui" at bounding box center [207, 213] width 80 height 12
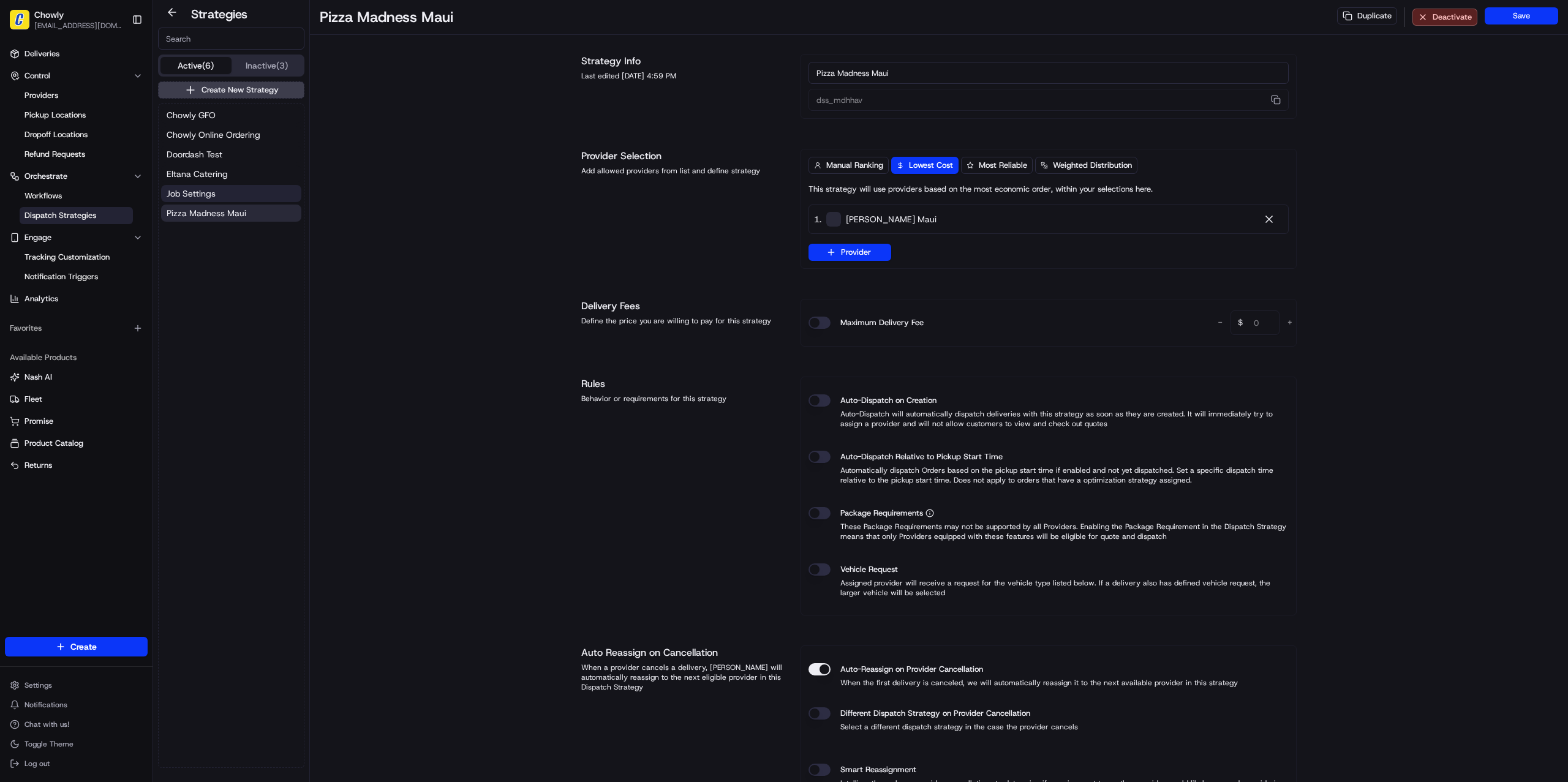
click at [234, 200] on button "Job Settings" at bounding box center [231, 194] width 140 height 17
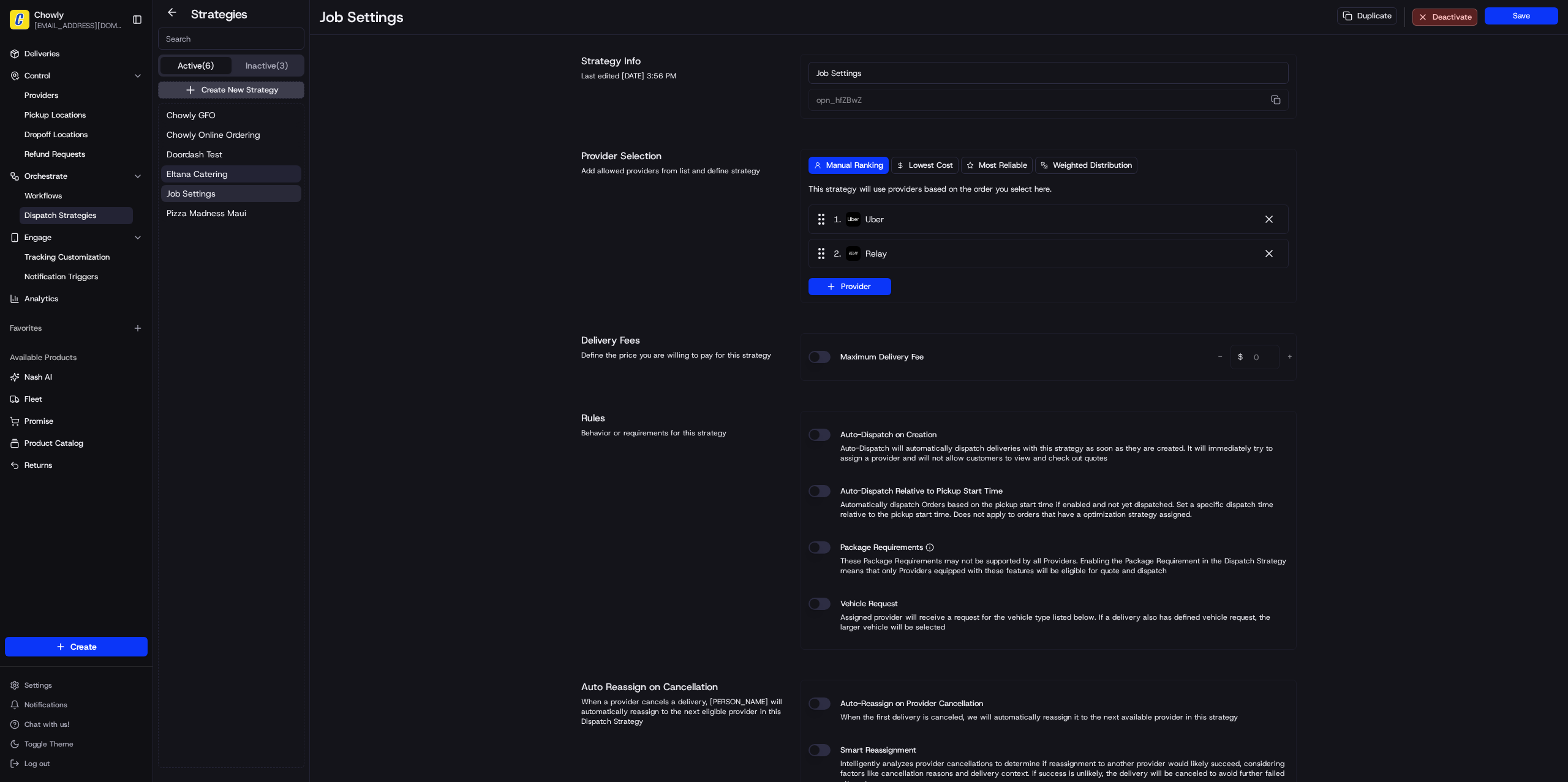
click at [231, 176] on button "Eltana Catering" at bounding box center [231, 174] width 140 height 17
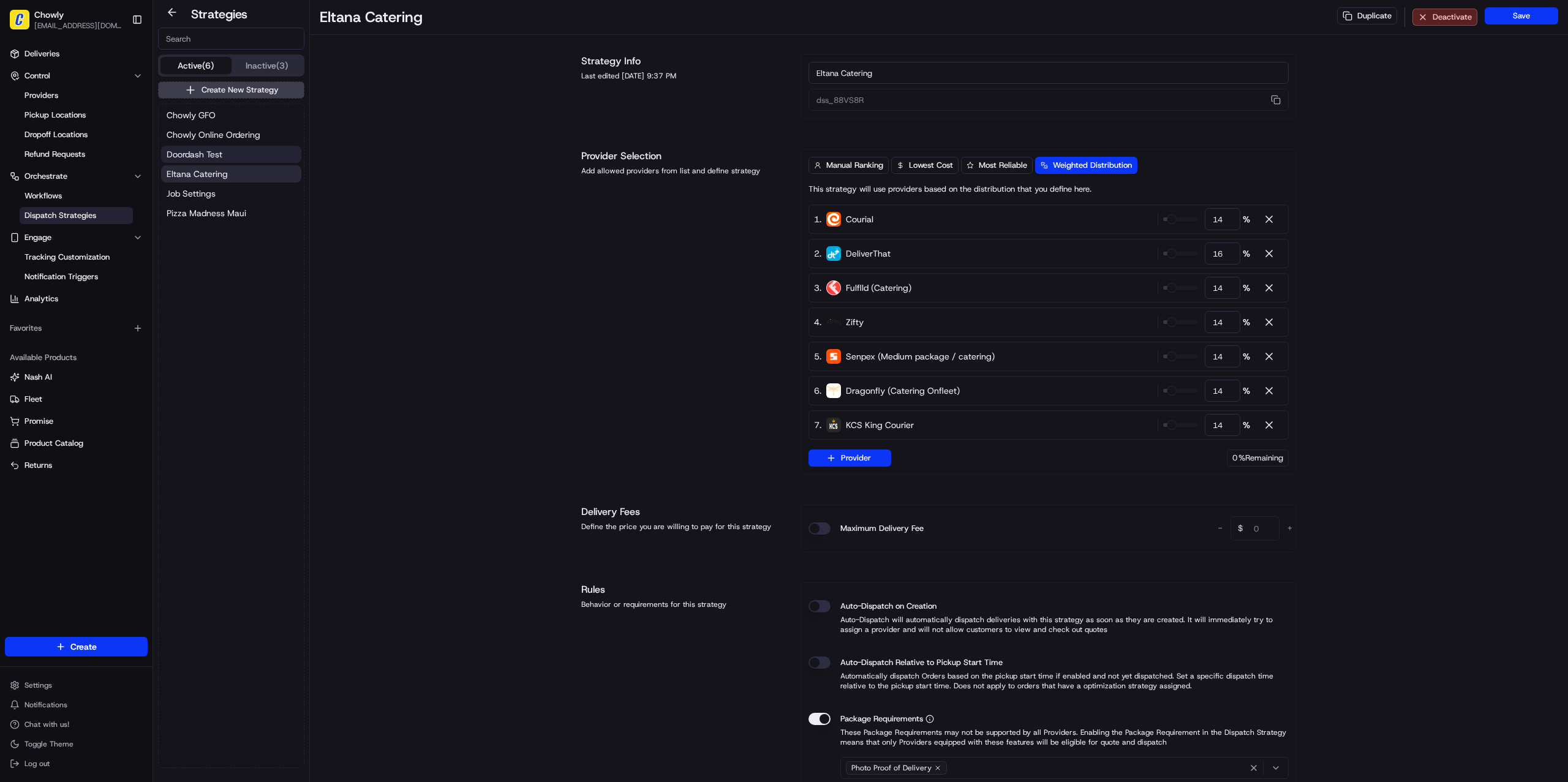
click at [229, 156] on button "Doordash Test" at bounding box center [231, 154] width 140 height 17
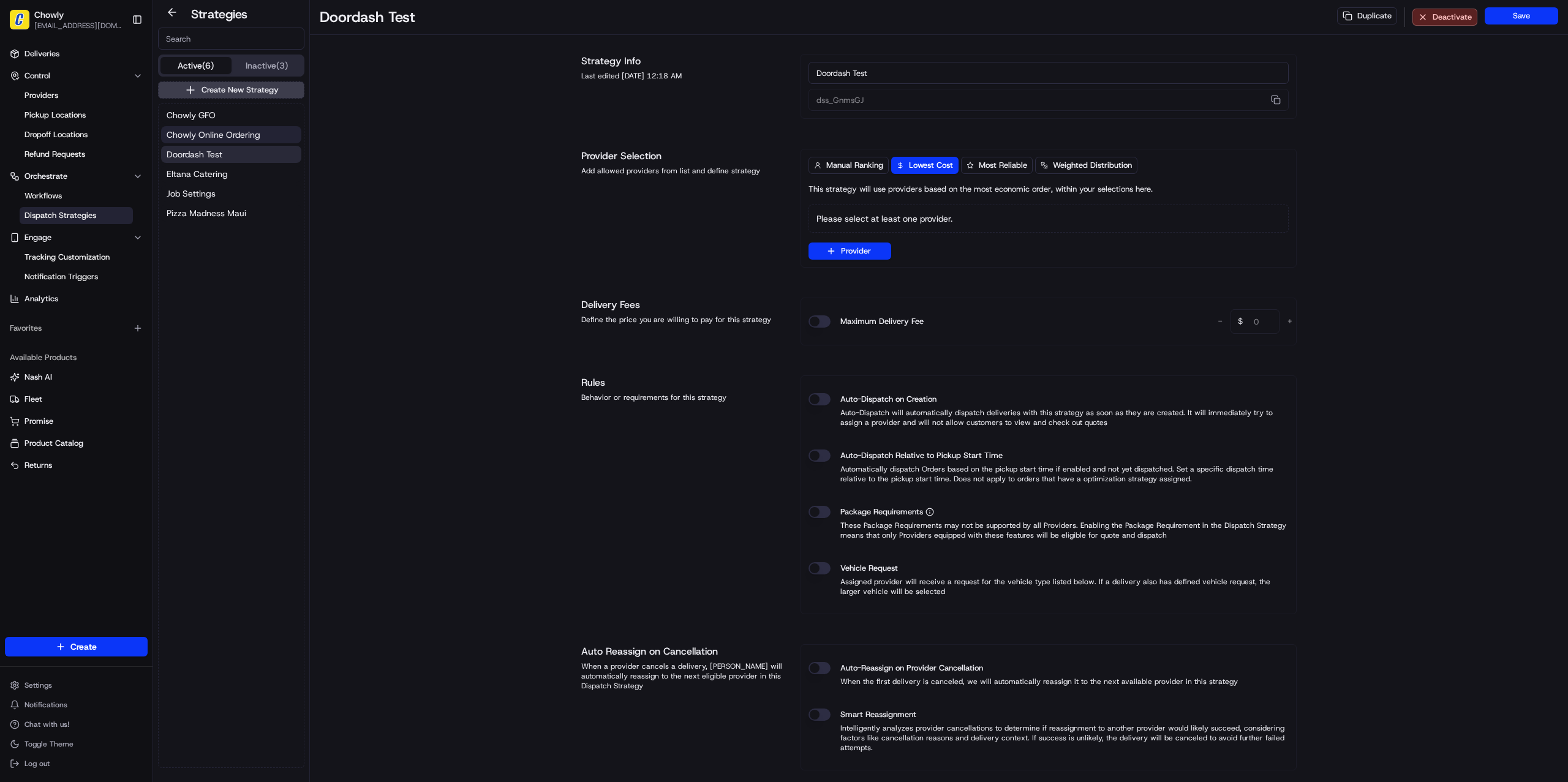
click at [228, 142] on button "Chowly Online Ordering" at bounding box center [231, 135] width 140 height 17
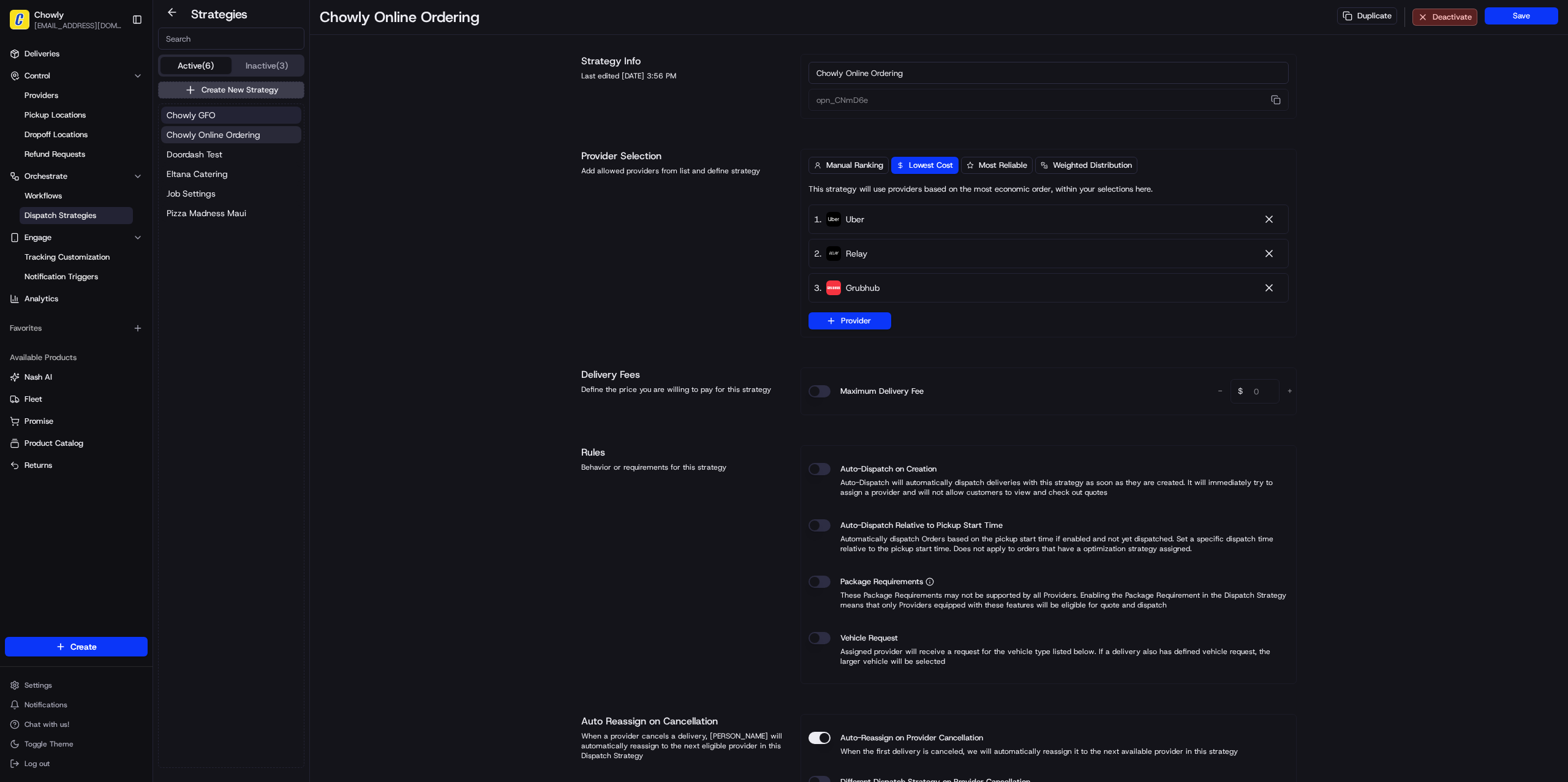
click at [221, 122] on button "Chowly GFO" at bounding box center [231, 115] width 140 height 17
click at [227, 176] on button "Eltana Catering" at bounding box center [231, 174] width 140 height 17
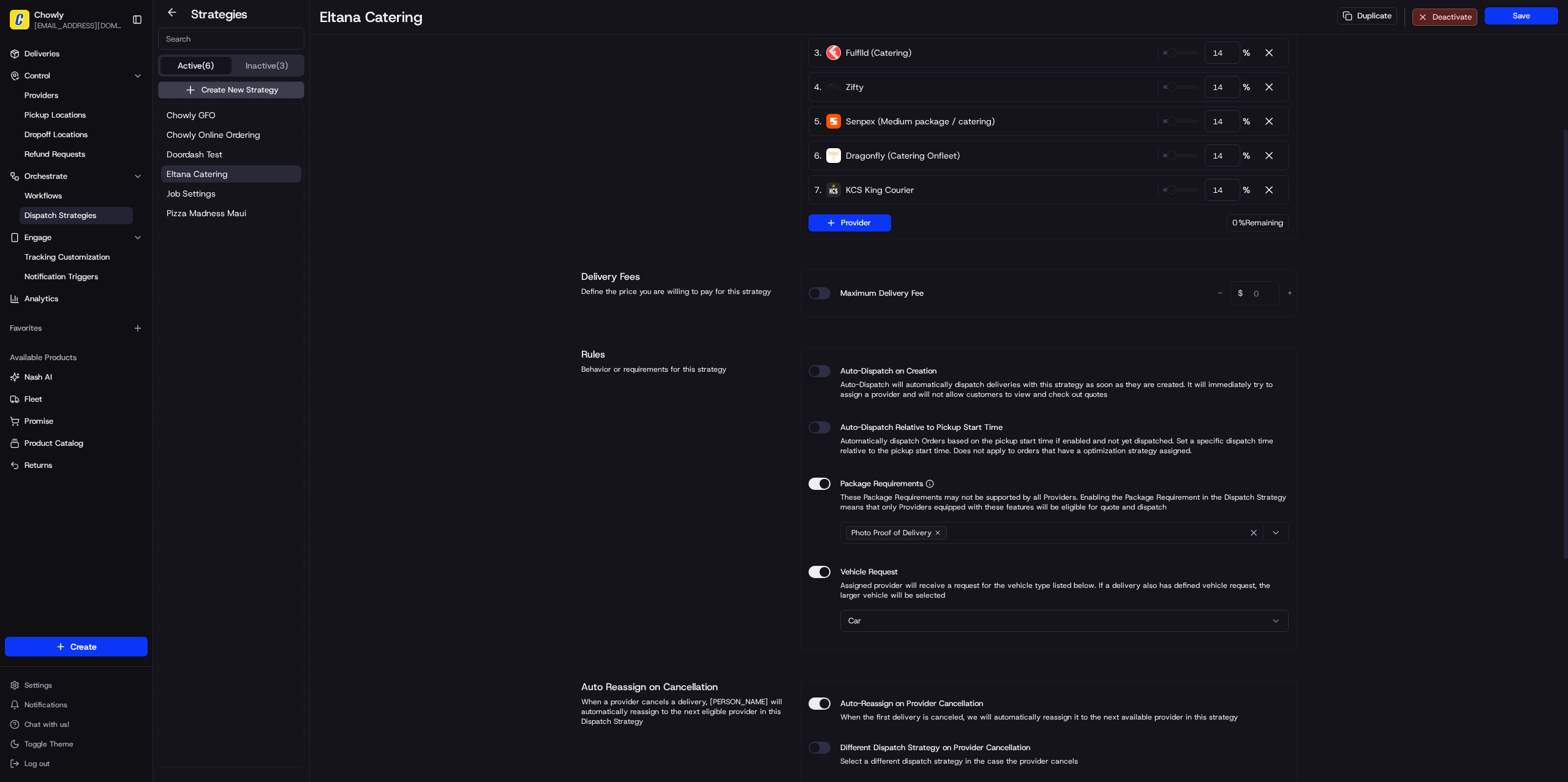
scroll to position [234, 0]
click at [1026, 617] on html "Chowly [EMAIL_ADDRESS][DOMAIN_NAME] Toggle Sidebar Deliveries Control Providers…" at bounding box center [784, 391] width 1568 height 782
click at [539, 562] on html "Chowly [EMAIL_ADDRESS][DOMAIN_NAME] Toggle Sidebar Deliveries Control Providers…" at bounding box center [784, 391] width 1568 height 782
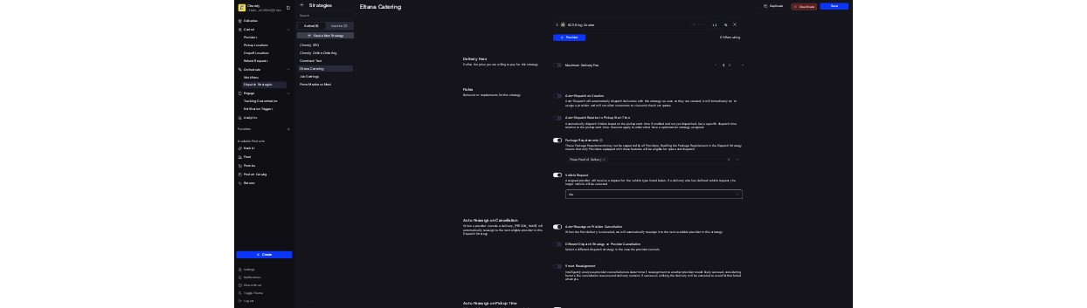
scroll to position [508, 0]
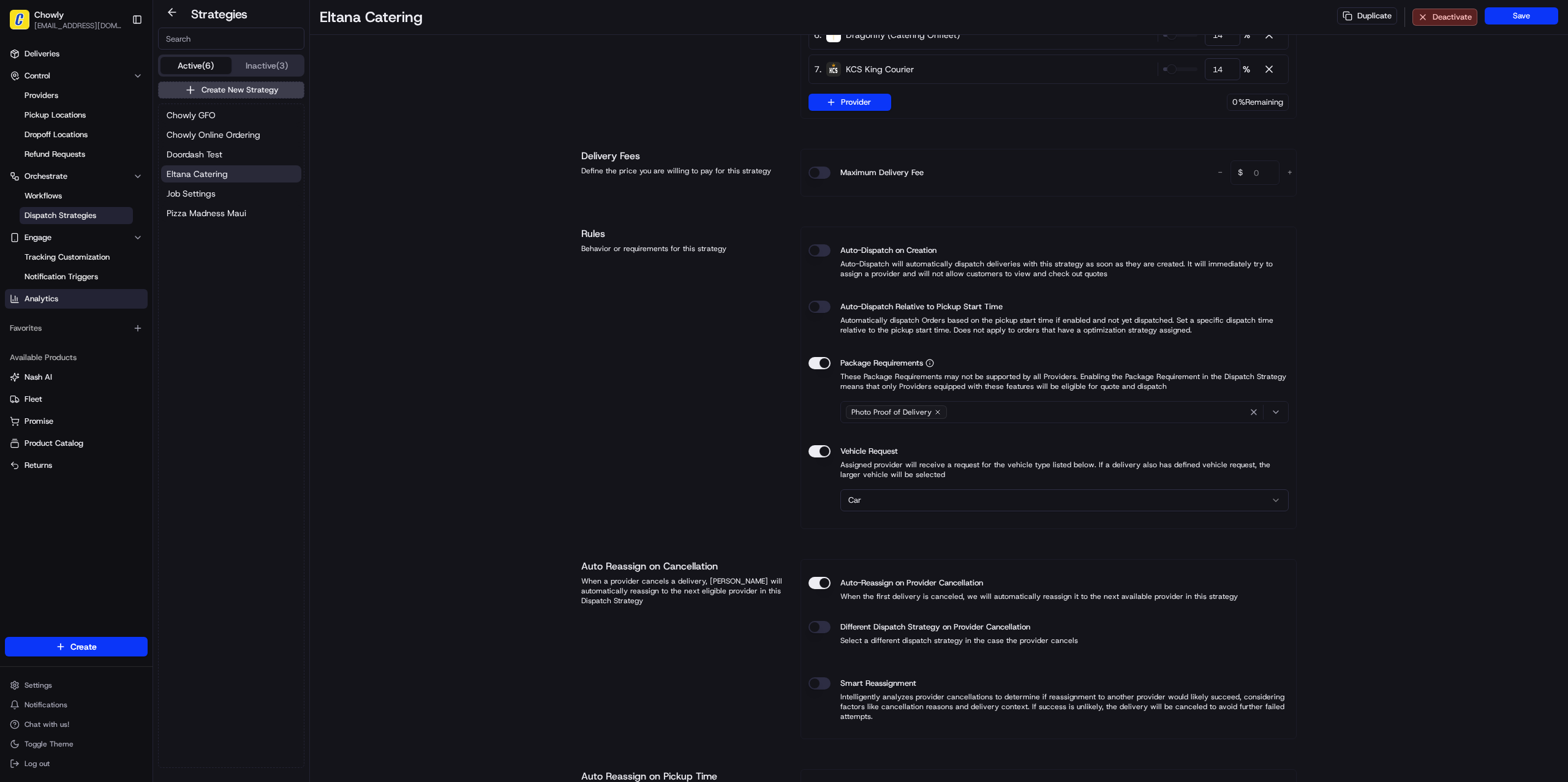
click at [84, 302] on link "Analytics" at bounding box center [76, 299] width 143 height 20
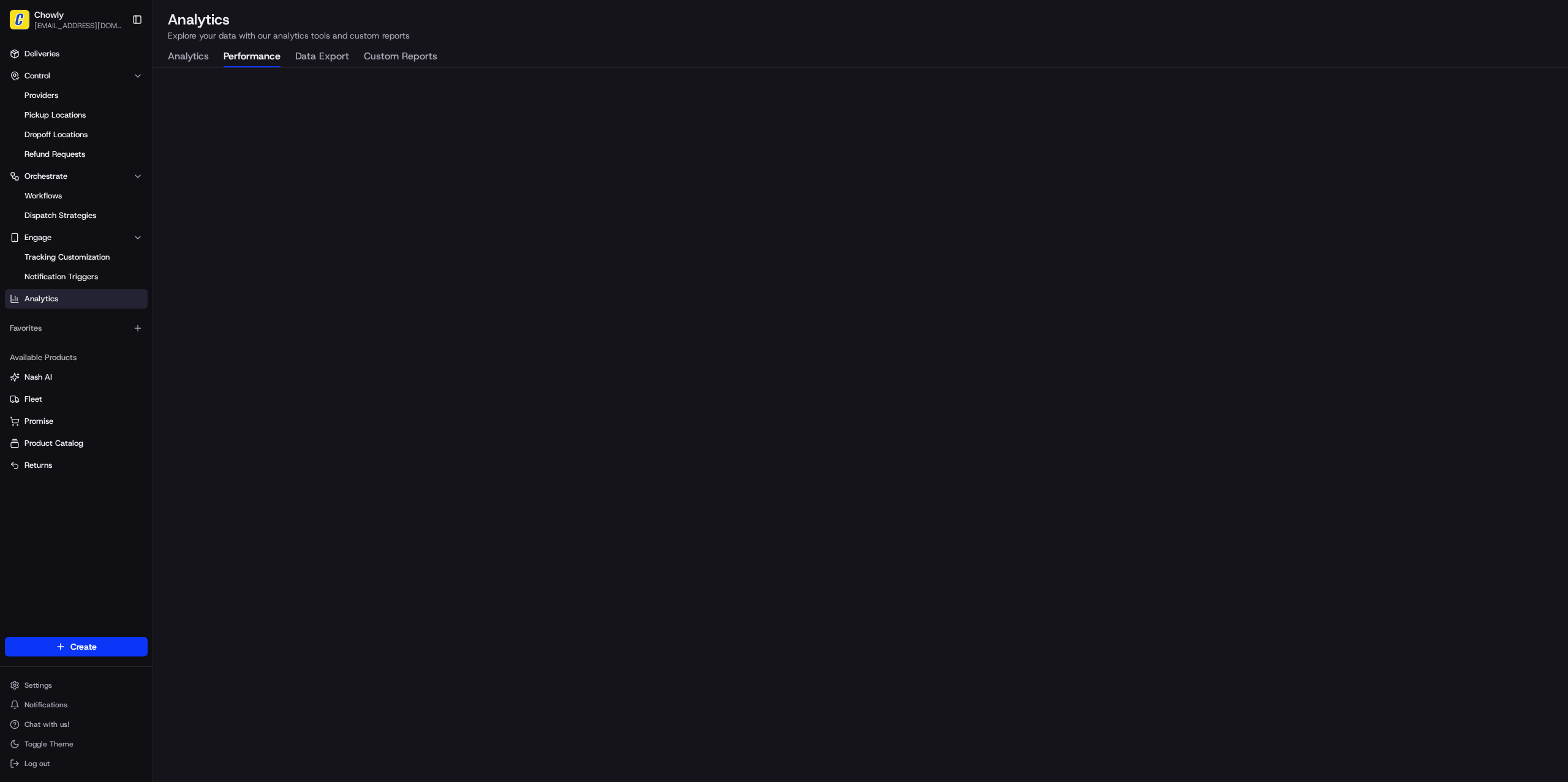
click at [250, 60] on button "Performance" at bounding box center [252, 57] width 57 height 21
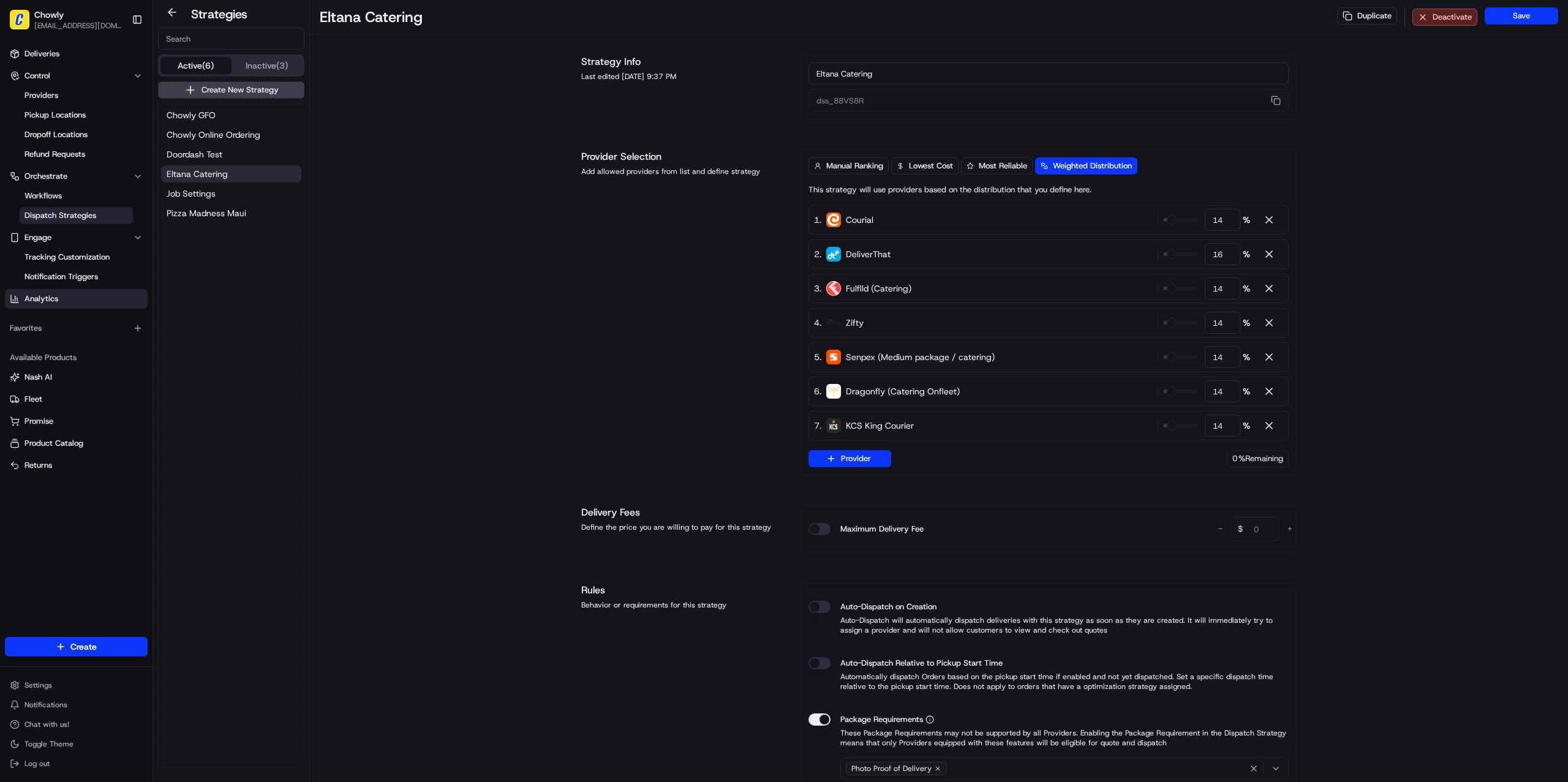
click at [79, 295] on link "Analytics" at bounding box center [76, 299] width 143 height 20
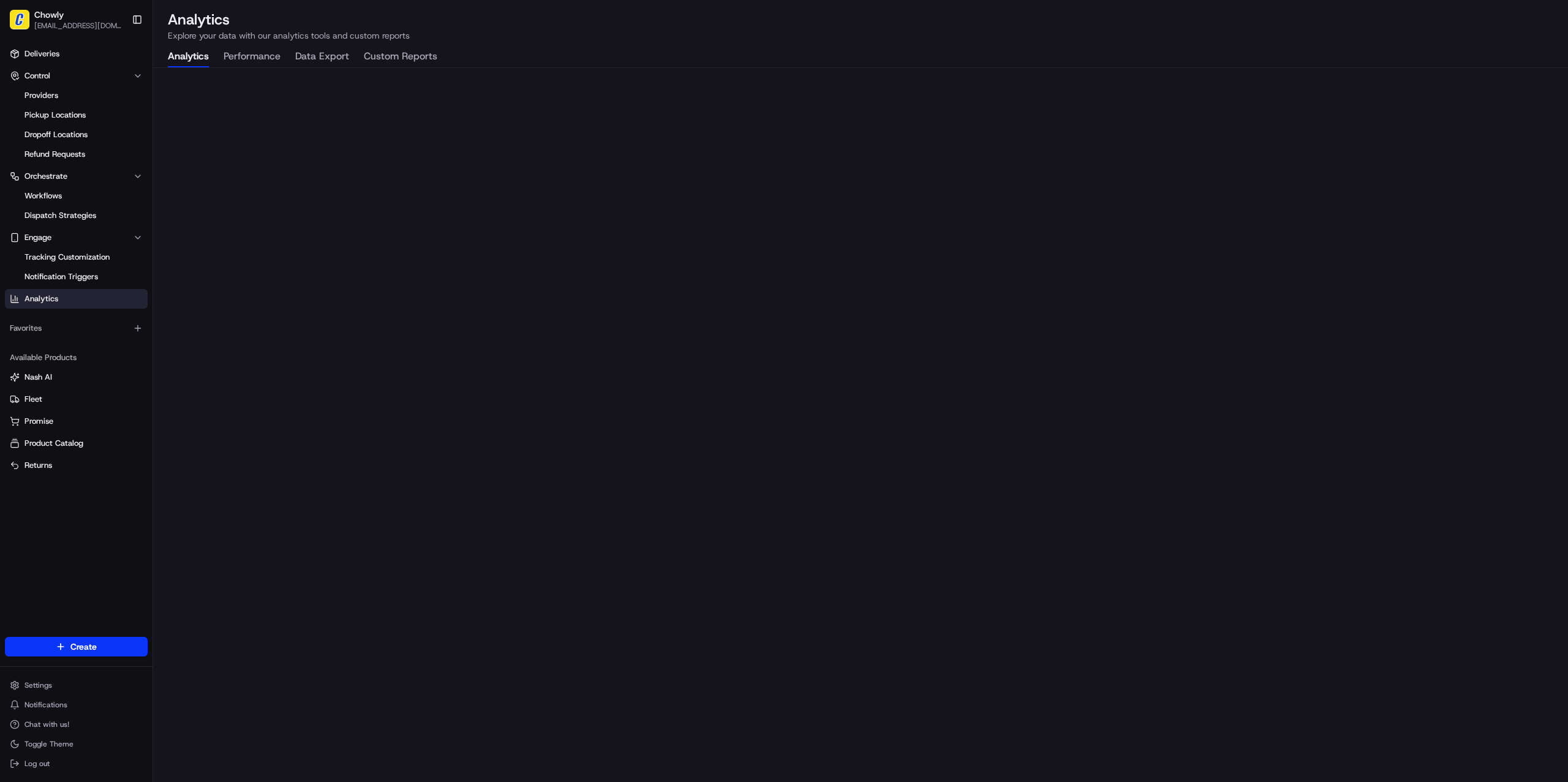
click at [263, 59] on button "Performance" at bounding box center [252, 57] width 57 height 21
